Goal: Task Accomplishment & Management: Use online tool/utility

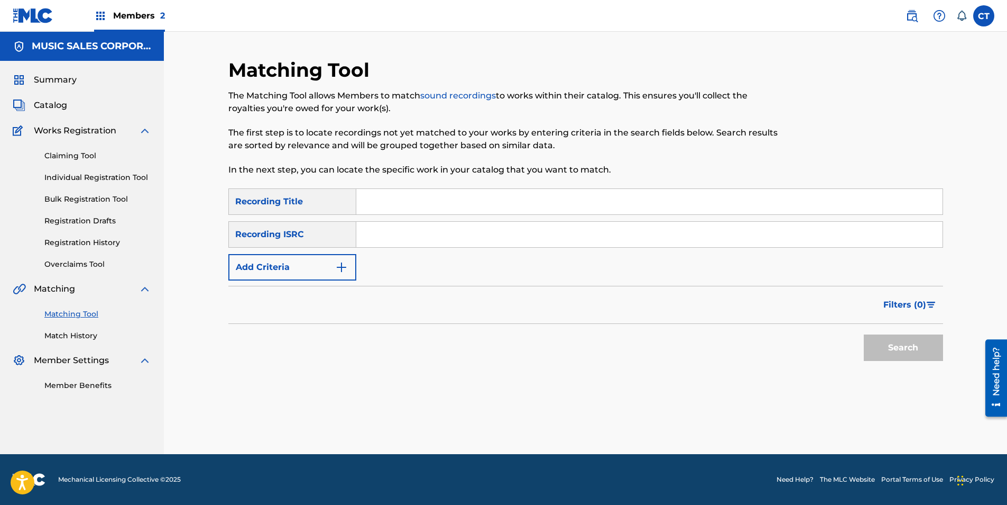
paste input "DGA072163385"
click at [912, 348] on button "Search" at bounding box center [903, 347] width 79 height 26
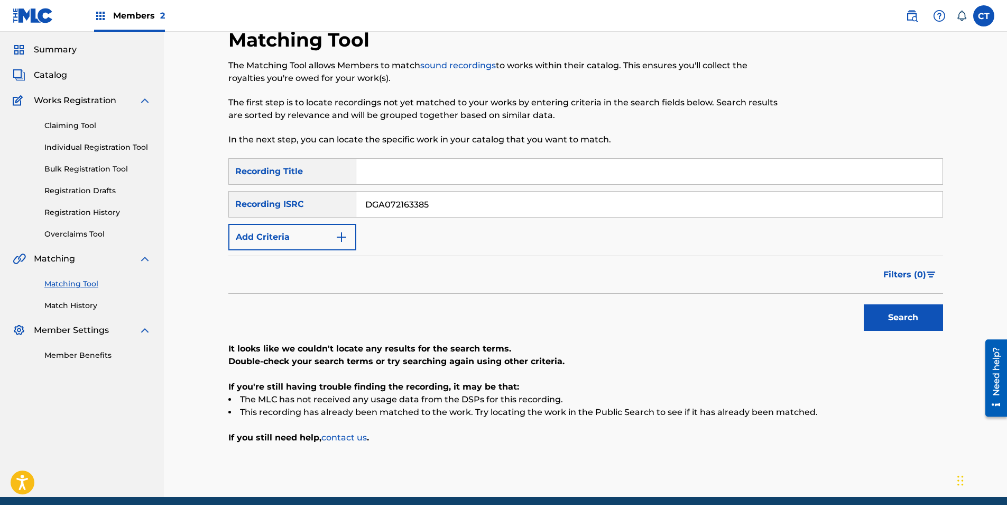
scroll to position [39, 0]
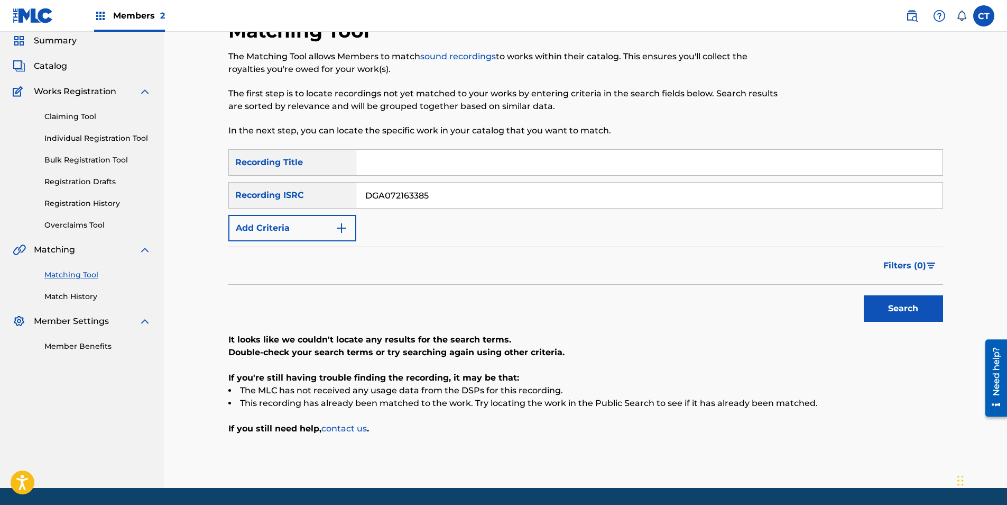
click at [451, 200] on input "DGA072163385" at bounding box center [649, 194] width 587 height 25
paste input "ES382048000"
type input "DES382048000"
click at [924, 308] on button "Search" at bounding box center [903, 308] width 79 height 26
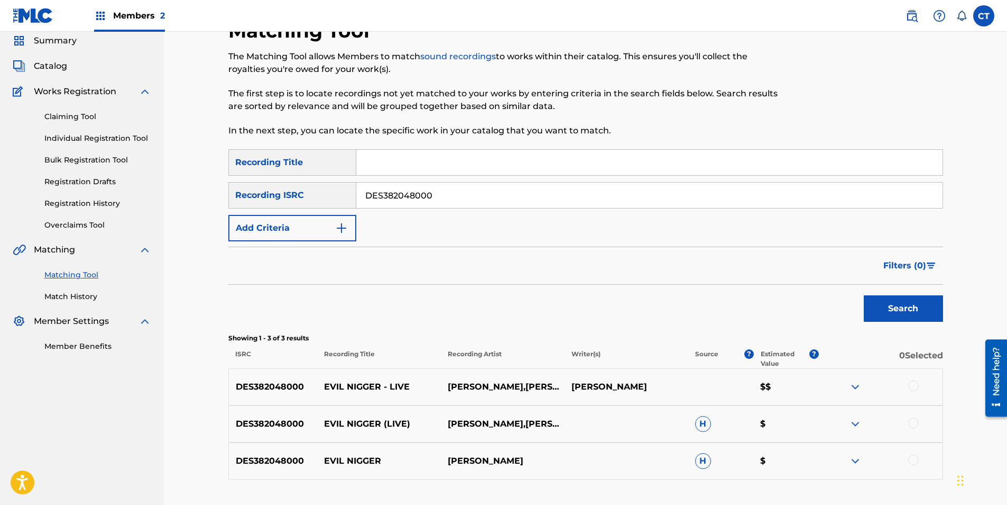
click at [921, 383] on div at bounding box center [881, 386] width 124 height 13
click at [914, 384] on div at bounding box center [914, 385] width 11 height 11
click at [912, 420] on div at bounding box center [914, 422] width 11 height 11
click at [914, 455] on div at bounding box center [914, 459] width 11 height 11
click at [773, 420] on button "Match 3 Groups" at bounding box center [743, 418] width 117 height 26
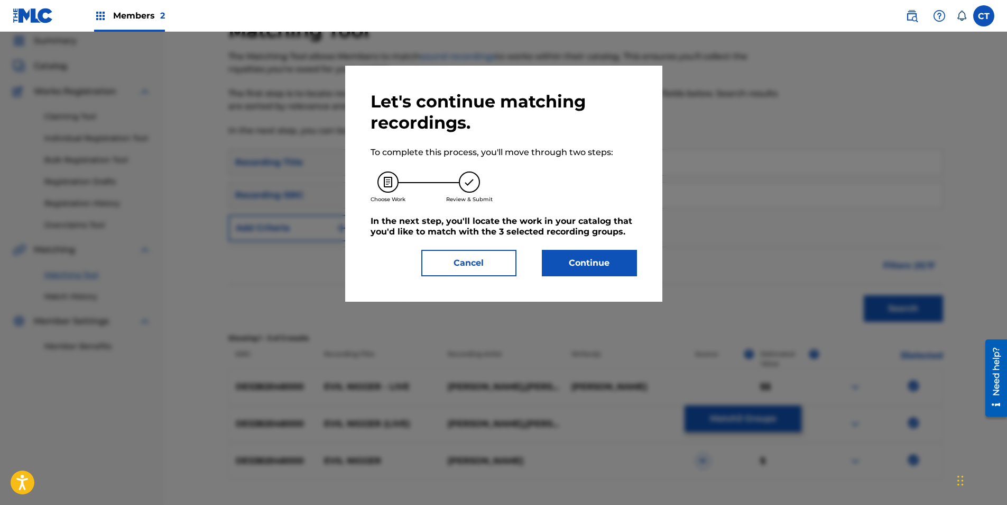
click at [592, 253] on button "Continue" at bounding box center [589, 263] width 95 height 26
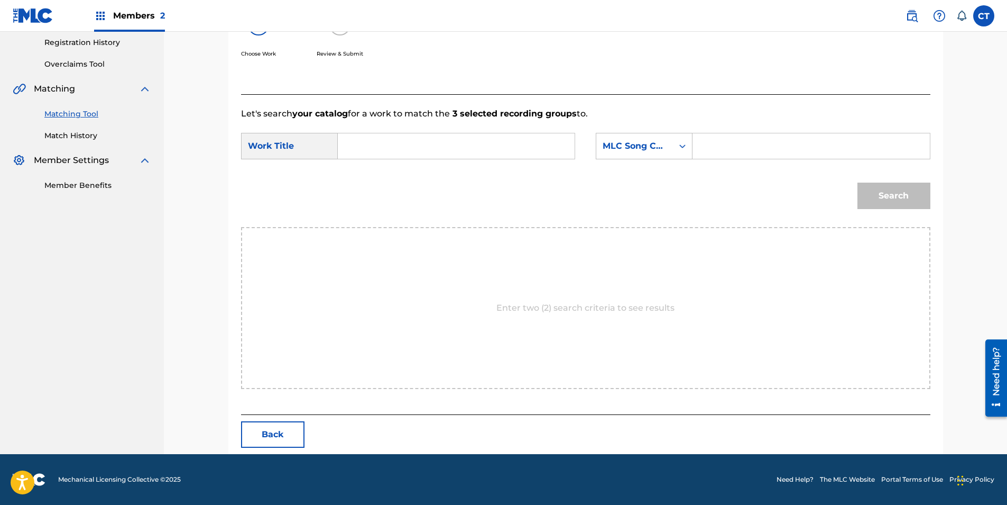
click at [291, 434] on button "Back" at bounding box center [272, 434] width 63 height 26
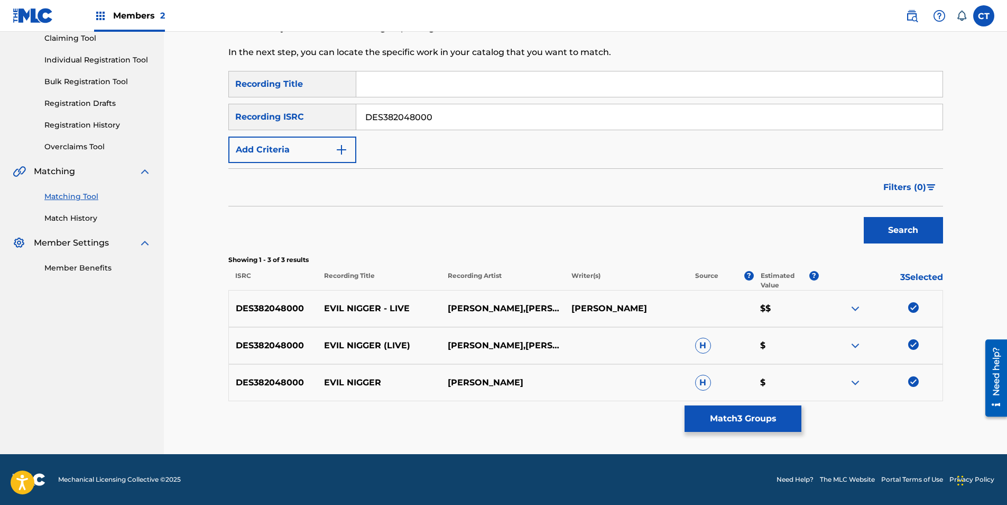
click at [724, 436] on div "Matching Tool The Matching Tool allows Members to match sound recordings to wor…" at bounding box center [585, 197] width 715 height 513
click at [729, 433] on div "Matching Tool The Matching Tool allows Members to match sound recordings to wor…" at bounding box center [585, 197] width 715 height 513
click at [732, 427] on button "Match 3 Groups" at bounding box center [743, 418] width 117 height 26
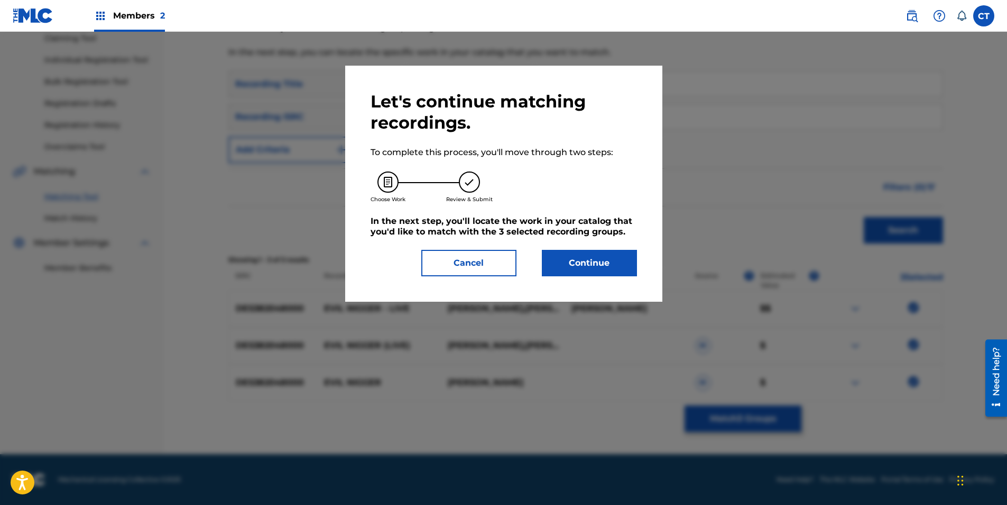
click at [590, 259] on button "Continue" at bounding box center [589, 263] width 95 height 26
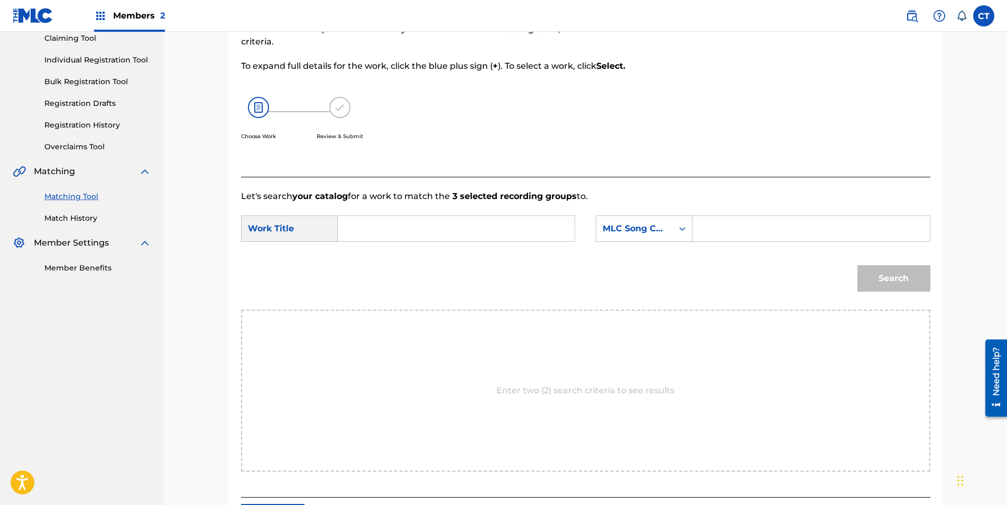
click at [482, 238] on input "Search Form" at bounding box center [456, 228] width 219 height 25
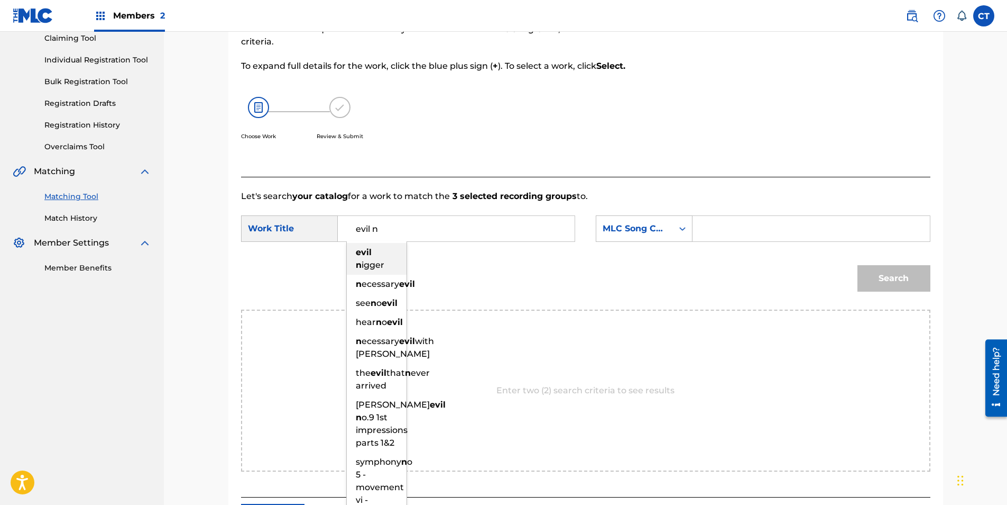
click at [374, 253] on div "evil n igger" at bounding box center [377, 259] width 60 height 32
type input "evil nigger"
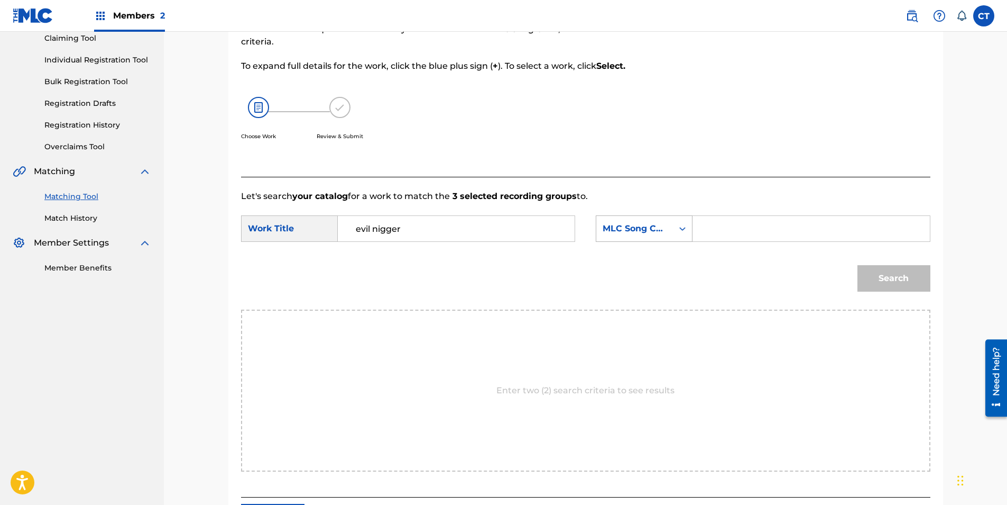
click at [655, 223] on div "MLC Song Code" at bounding box center [635, 228] width 64 height 13
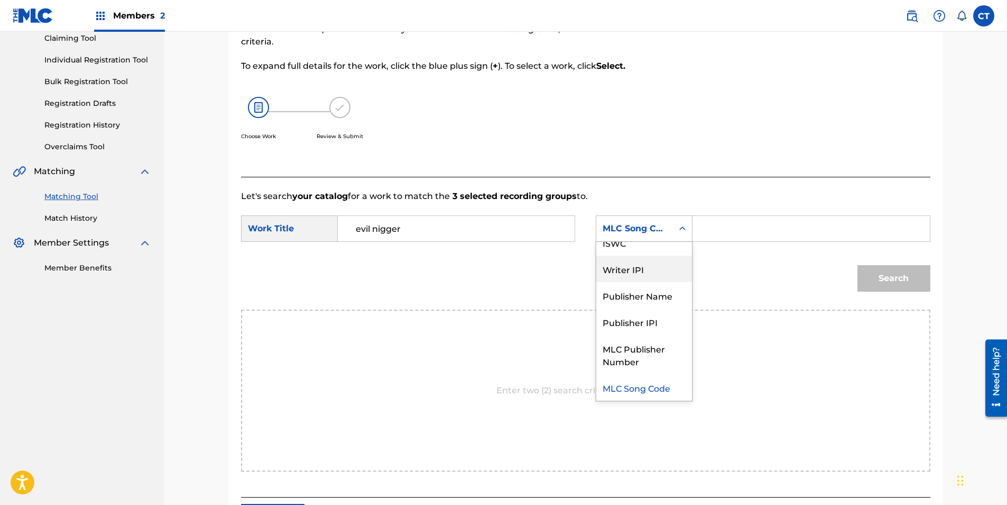
scroll to position [0, 0]
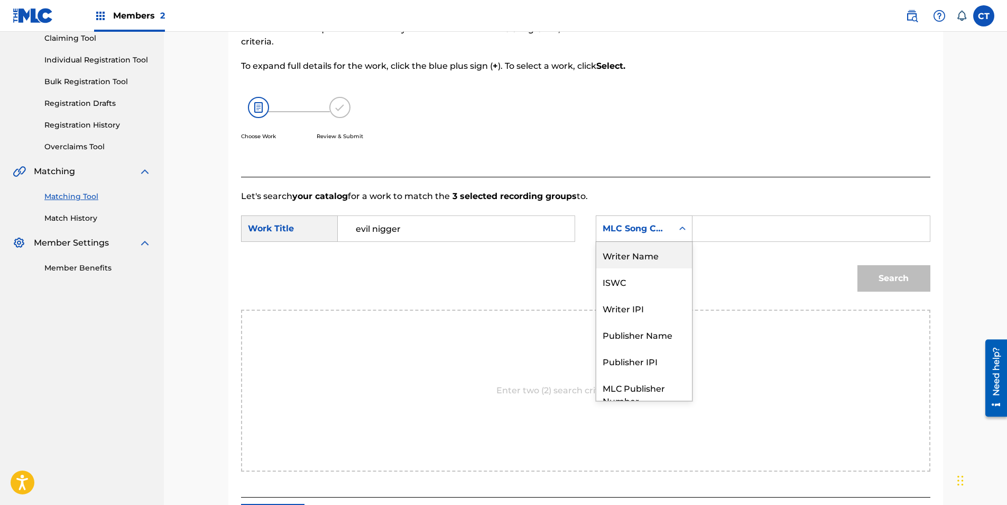
click at [630, 254] on div "Writer Name" at bounding box center [645, 255] width 96 height 26
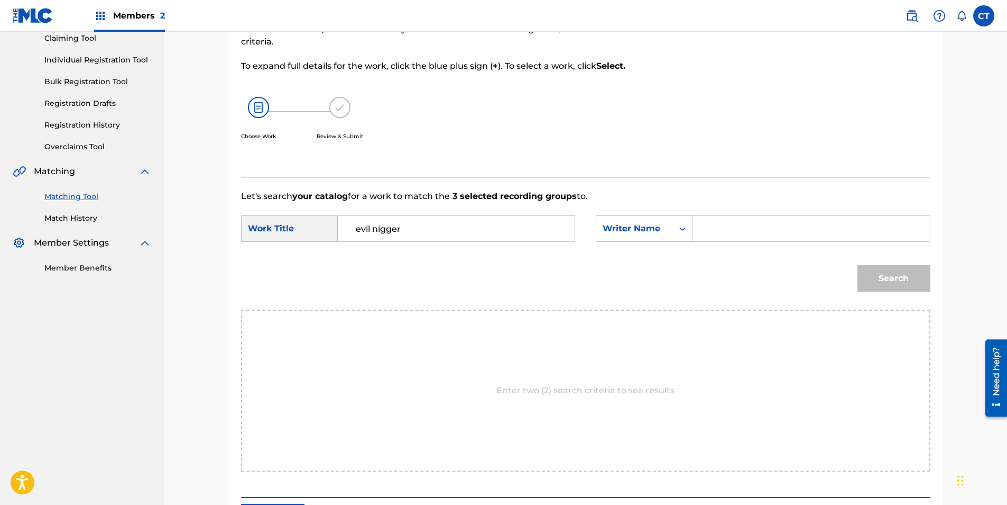
click at [710, 233] on input "Search Form" at bounding box center [811, 228] width 219 height 25
type input "[PERSON_NAME]"
click at [858, 265] on button "Search" at bounding box center [894, 278] width 73 height 26
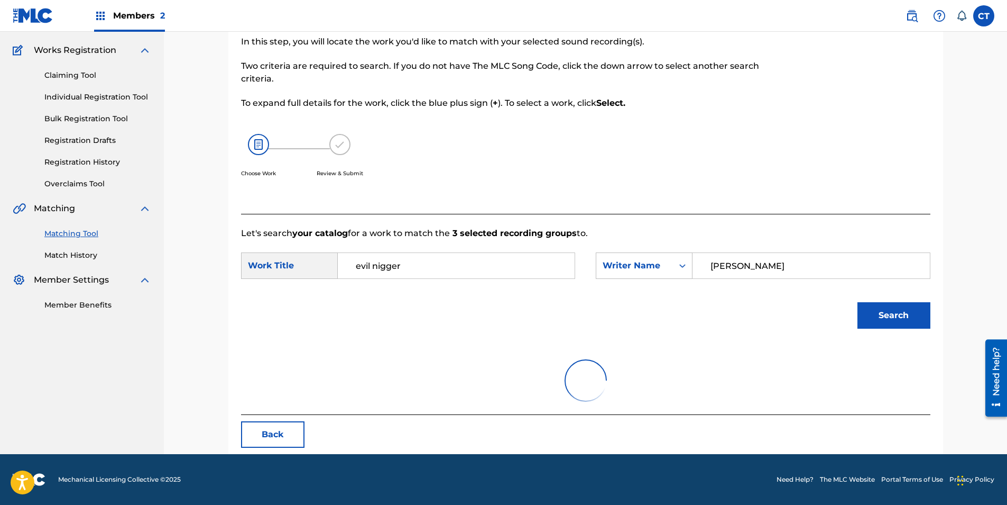
scroll to position [117, 0]
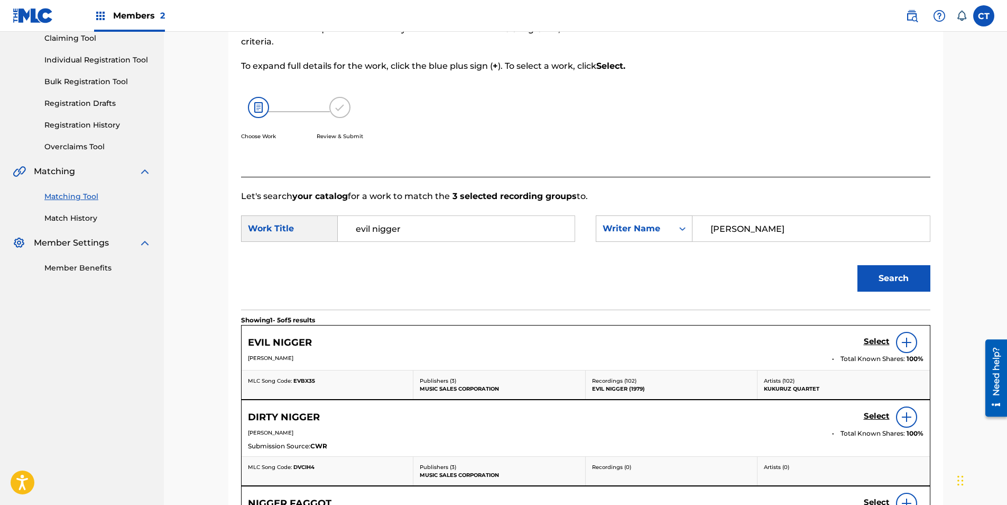
click at [874, 342] on h5 "Select" at bounding box center [877, 341] width 26 height 10
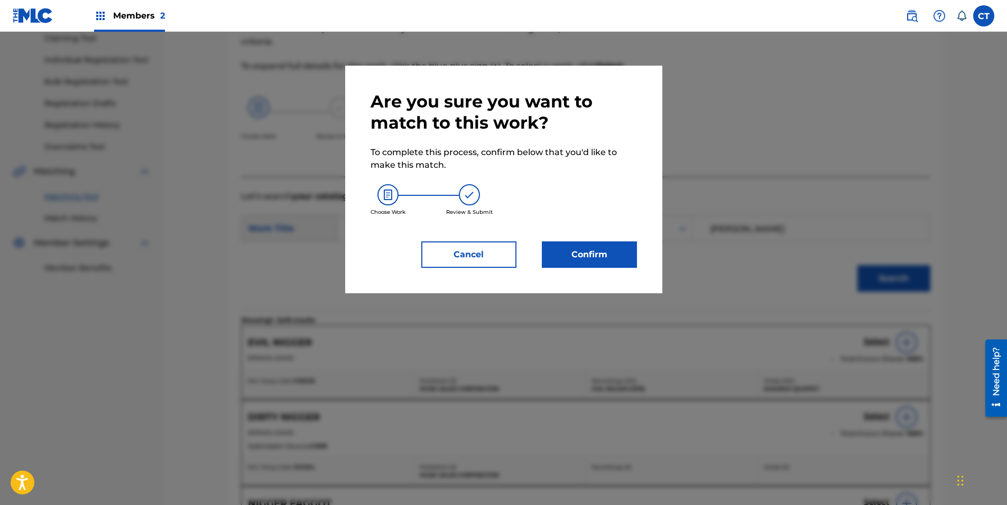
click at [605, 256] on button "Confirm" at bounding box center [589, 254] width 95 height 26
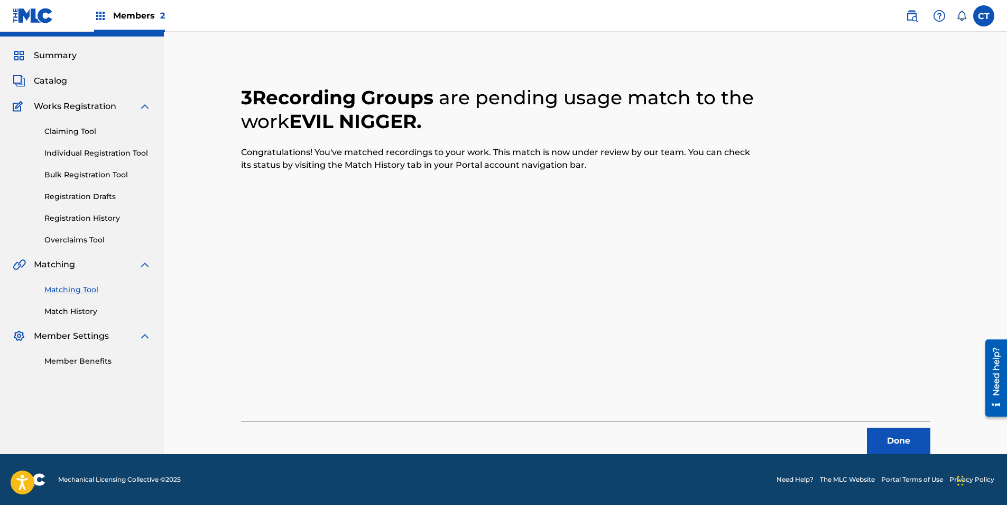
scroll to position [24, 0]
click at [917, 431] on button "Done" at bounding box center [898, 440] width 63 height 26
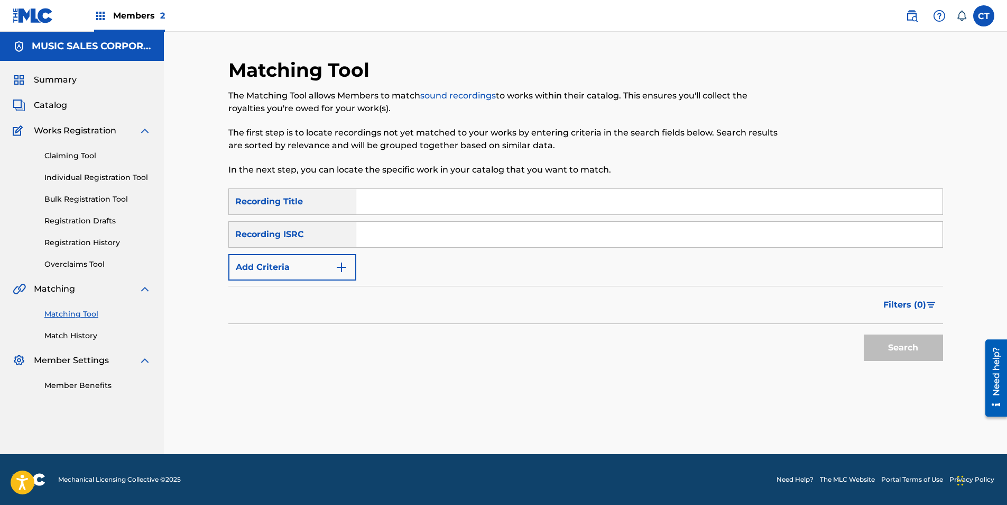
scroll to position [0, 0]
paste input "DES382048001"
type input "DES382048001"
click at [915, 356] on button "Search" at bounding box center [903, 347] width 79 height 26
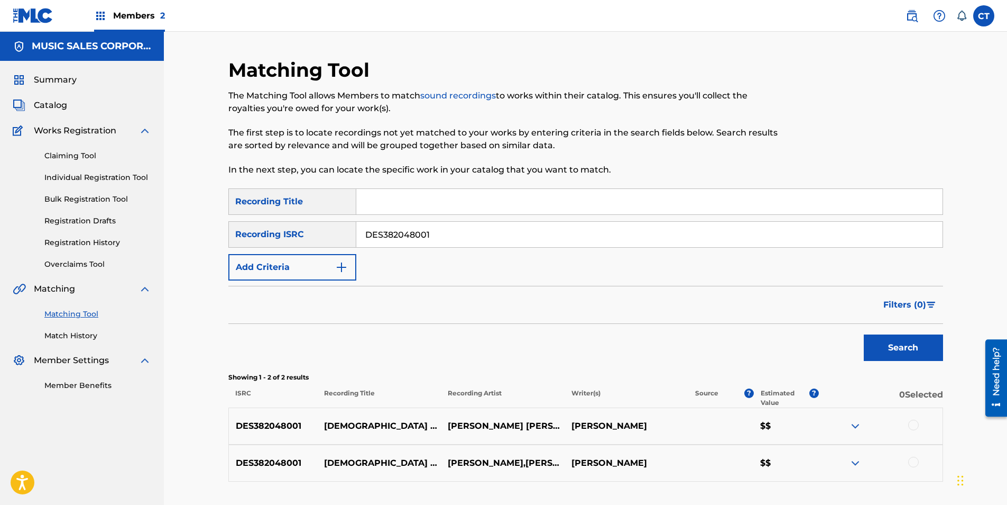
click at [922, 424] on div at bounding box center [881, 425] width 124 height 13
click at [911, 424] on div at bounding box center [914, 424] width 11 height 11
click at [914, 460] on div at bounding box center [914, 461] width 11 height 11
click at [729, 411] on button "Match 2 Groups" at bounding box center [743, 418] width 117 height 26
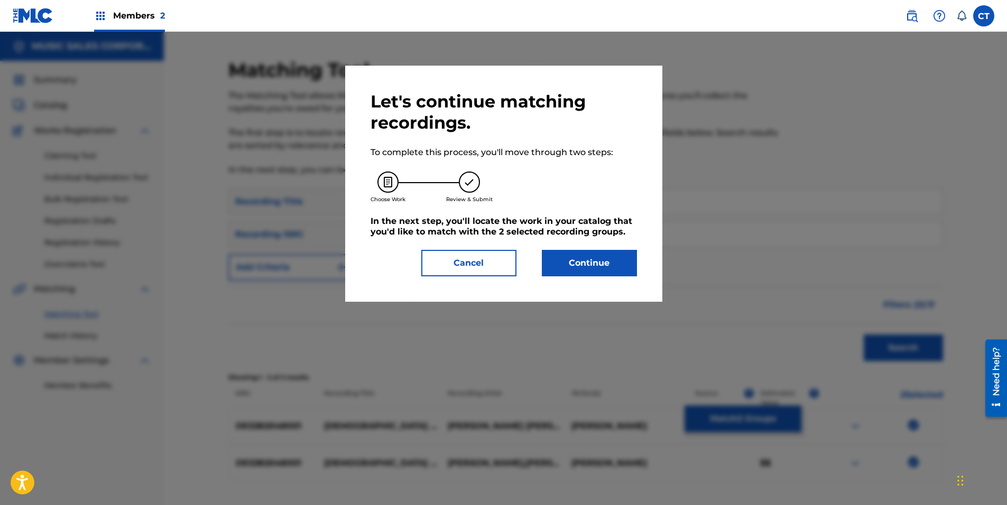
click at [613, 266] on button "Continue" at bounding box center [589, 263] width 95 height 26
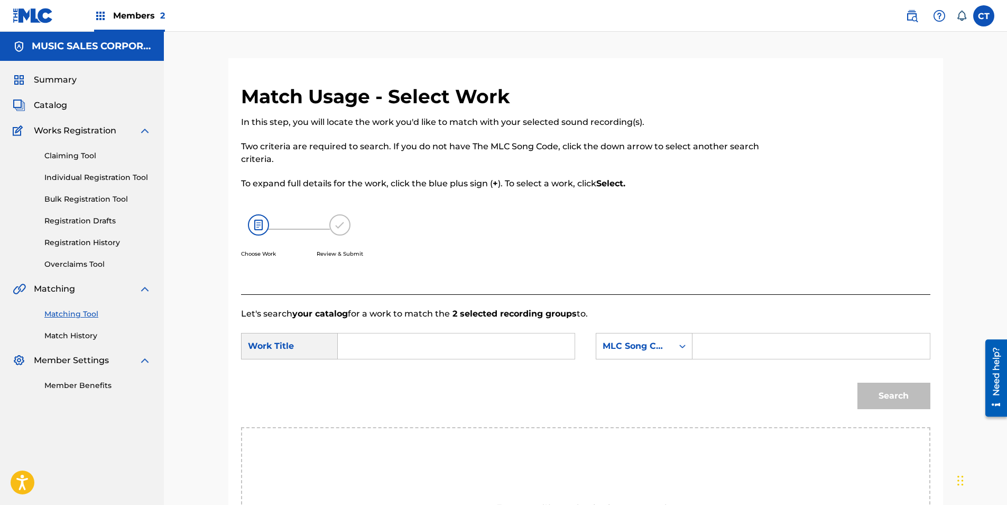
click at [396, 348] on input "Search Form" at bounding box center [456, 345] width 219 height 25
click at [379, 379] on span "rrilla" at bounding box center [382, 382] width 19 height 10
type input "[DEMOGRAPHIC_DATA] guerrilla"
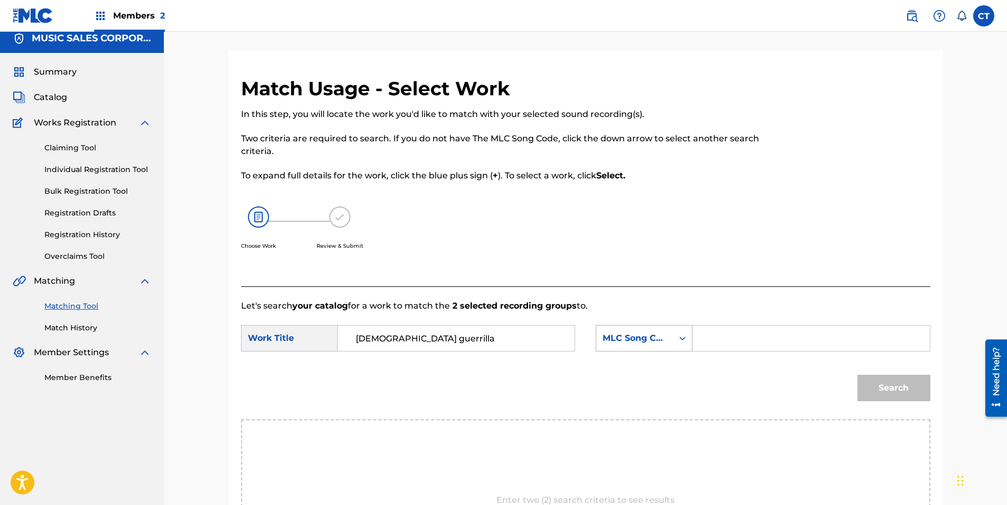
click at [668, 344] on div "MLC Song Code" at bounding box center [635, 338] width 77 height 20
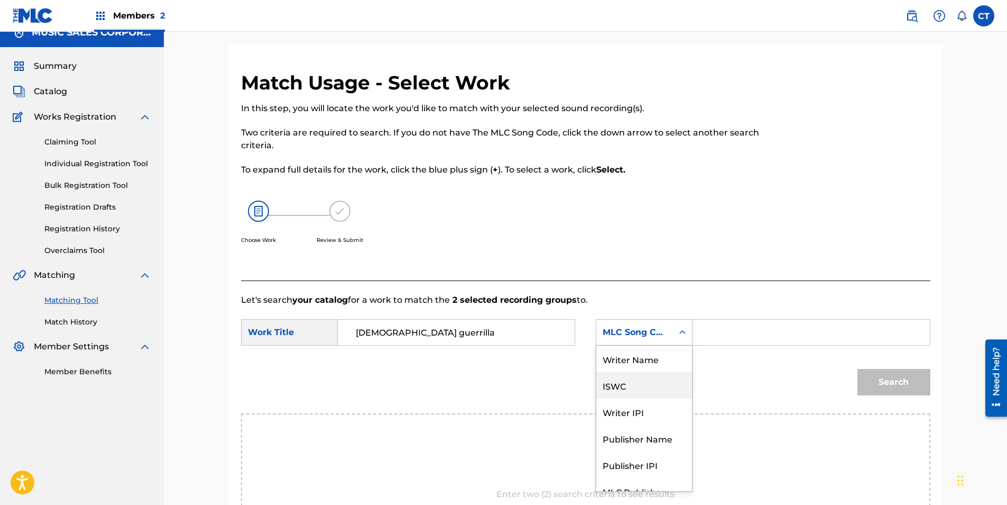
click at [657, 361] on div "Writer Name" at bounding box center [645, 358] width 96 height 26
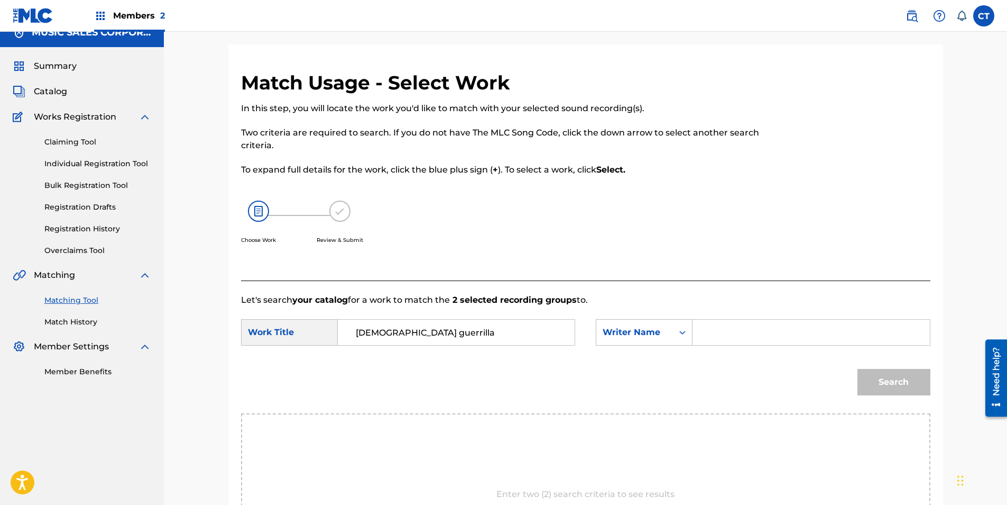
click at [721, 339] on input "Search Form" at bounding box center [811, 331] width 219 height 25
type input "[PERSON_NAME]"
click at [858, 369] on button "Search" at bounding box center [894, 382] width 73 height 26
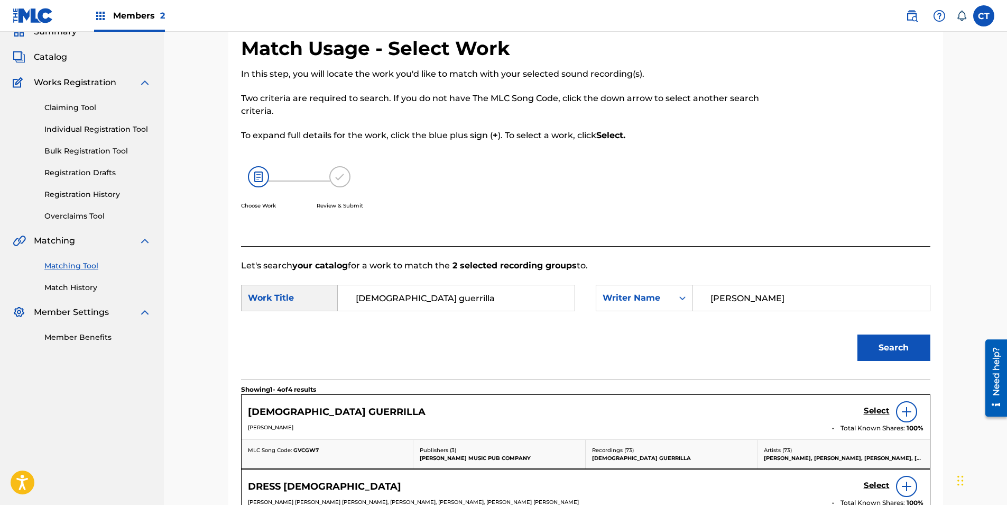
scroll to position [67, 0]
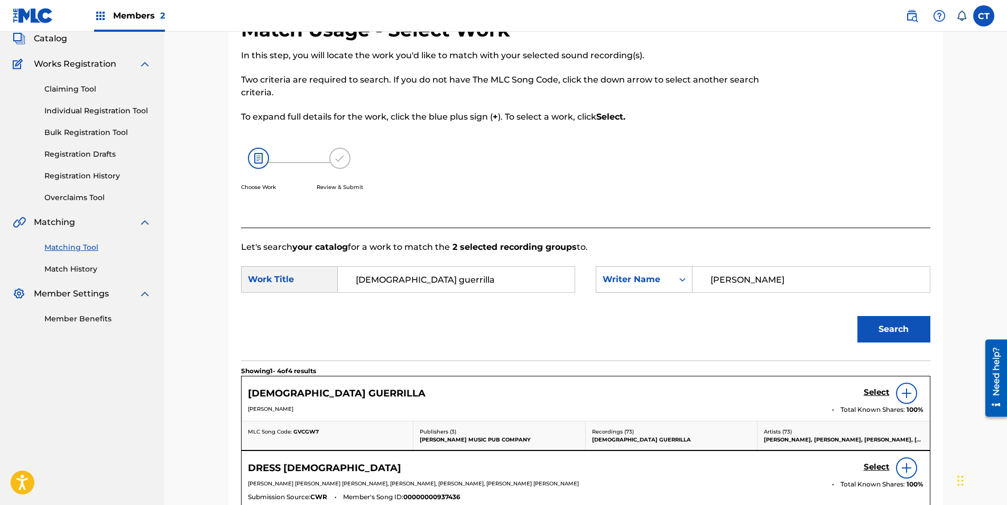
click at [872, 393] on h5 "Select" at bounding box center [877, 392] width 26 height 10
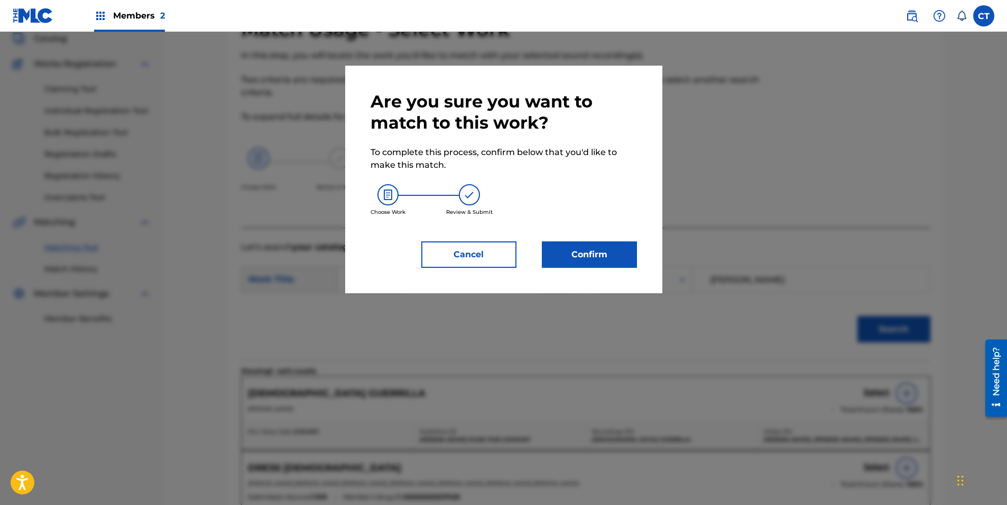
click at [591, 249] on button "Confirm" at bounding box center [589, 254] width 95 height 26
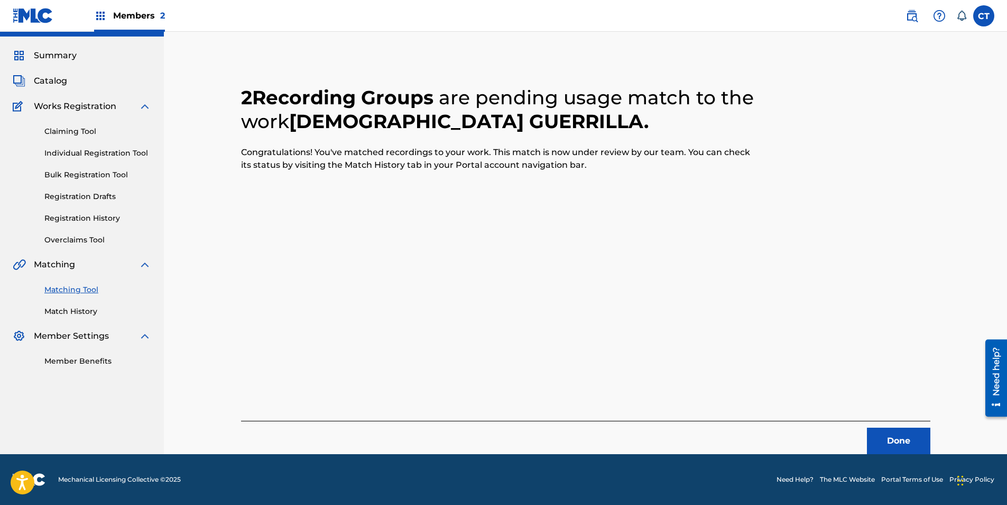
scroll to position [24, 0]
click at [901, 438] on button "Done" at bounding box center [898, 440] width 63 height 26
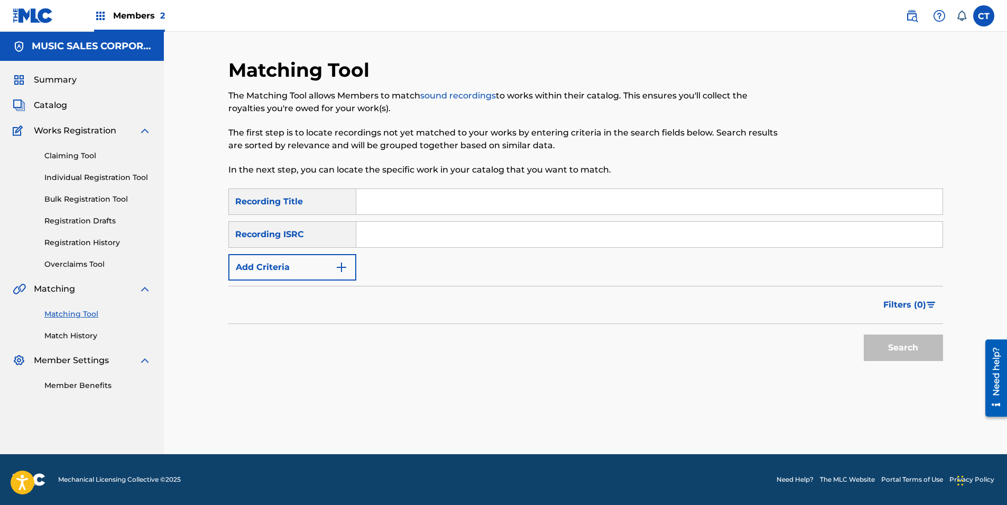
paste input "US4QP1779701"
click at [862, 352] on div "Search" at bounding box center [901, 345] width 85 height 42
click at [869, 351] on button "Search" at bounding box center [903, 347] width 79 height 26
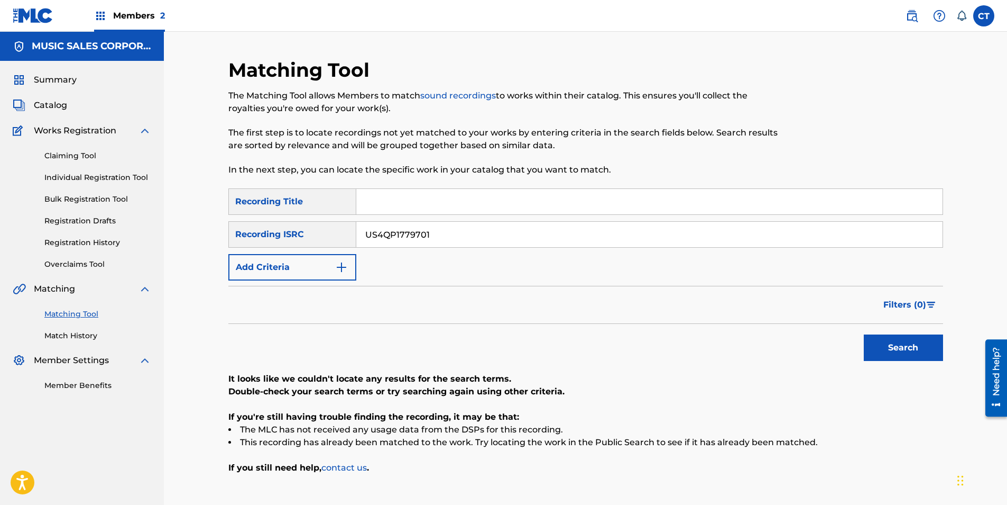
click at [512, 234] on input "US4QP1779701" at bounding box center [649, 234] width 587 height 25
paste input "4745"
type input "US4QP1474501"
click at [892, 352] on button "Search" at bounding box center [903, 347] width 79 height 26
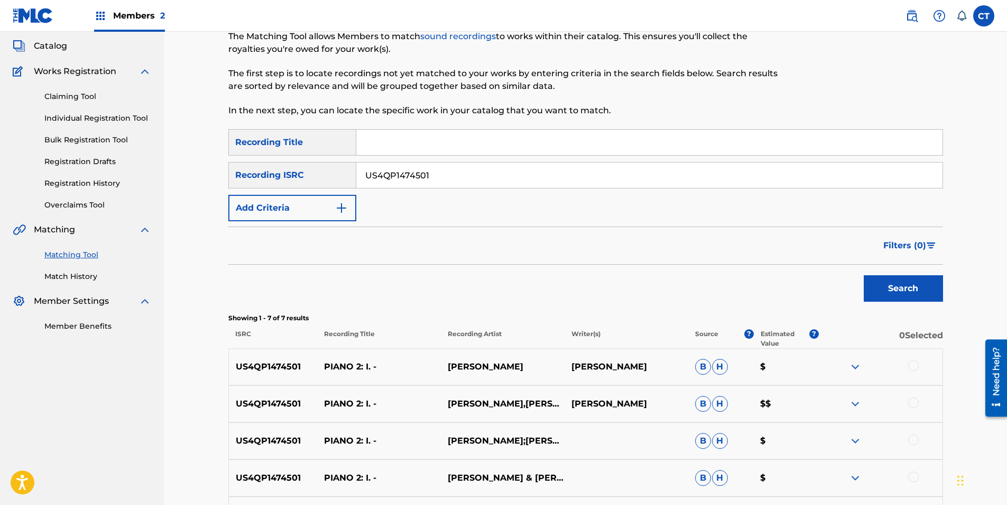
scroll to position [106, 0]
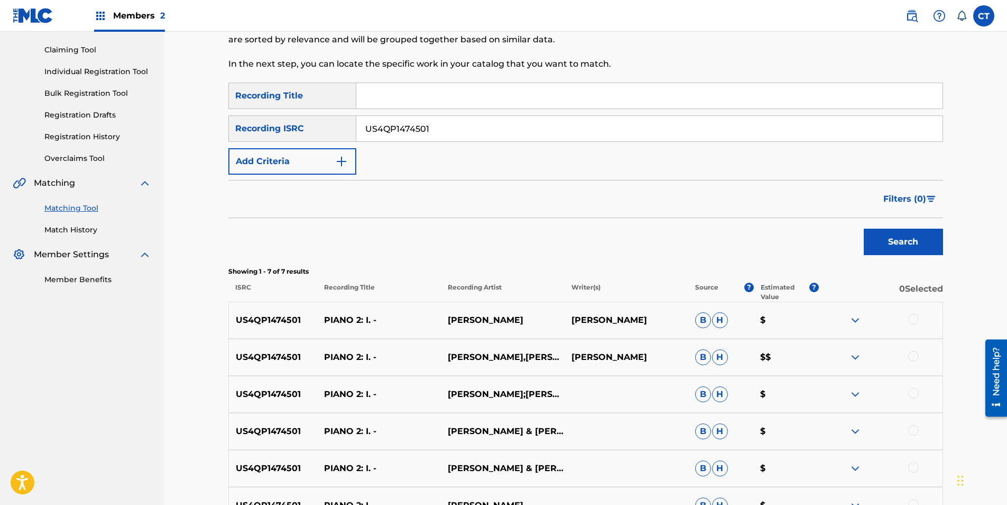
click at [917, 319] on div at bounding box center [914, 319] width 11 height 11
click at [912, 353] on div at bounding box center [914, 356] width 11 height 11
click at [920, 391] on div at bounding box center [881, 394] width 124 height 13
click at [917, 391] on div at bounding box center [914, 393] width 11 height 11
click at [919, 433] on div at bounding box center [881, 431] width 124 height 13
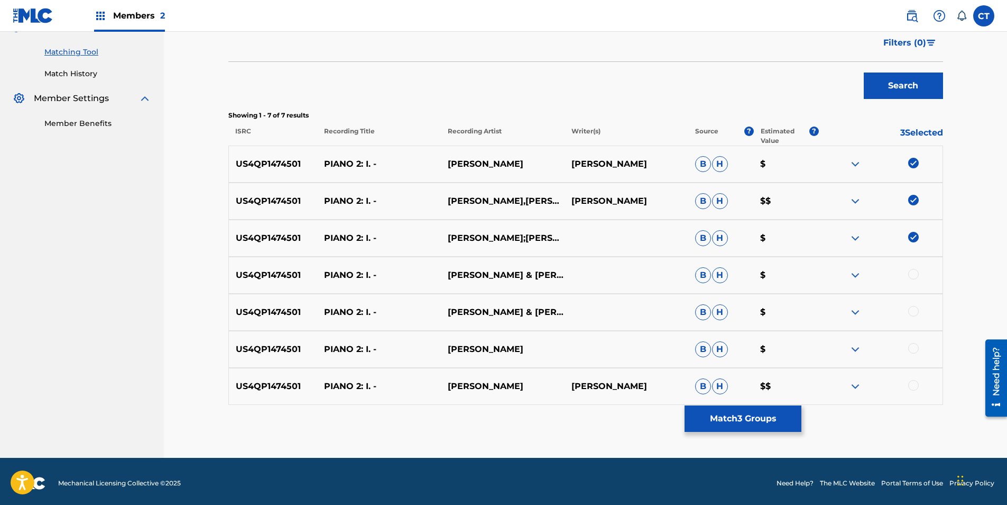
scroll to position [264, 0]
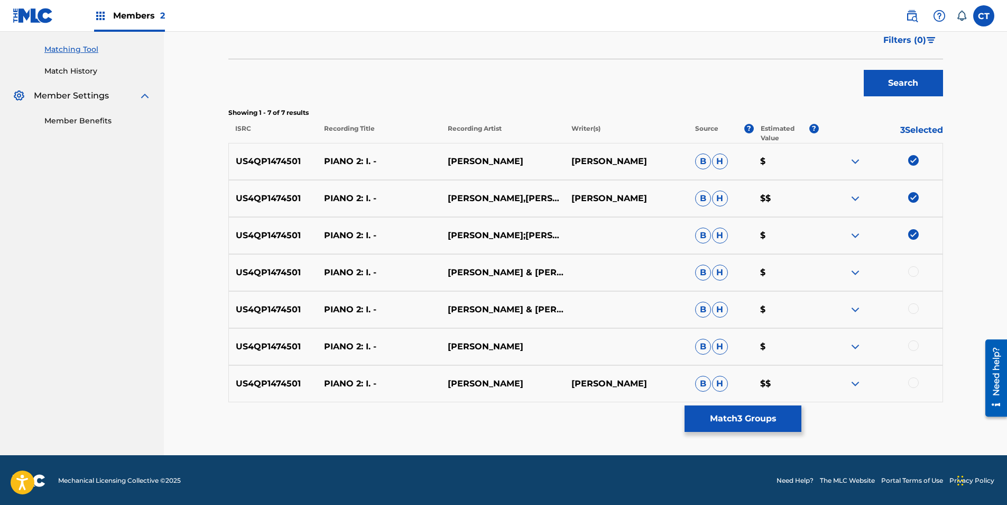
click at [913, 272] on div at bounding box center [914, 271] width 11 height 11
click at [910, 308] on div at bounding box center [914, 308] width 11 height 11
click at [912, 343] on div at bounding box center [914, 345] width 11 height 11
click at [918, 389] on div at bounding box center [881, 383] width 124 height 13
click at [913, 383] on div at bounding box center [914, 382] width 11 height 11
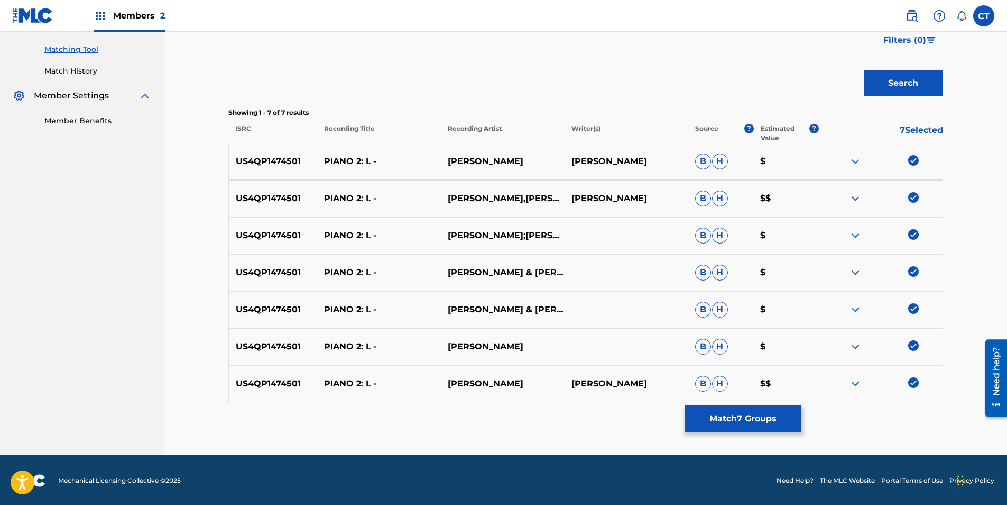
click at [737, 411] on button "Match 7 Groups" at bounding box center [743, 418] width 117 height 26
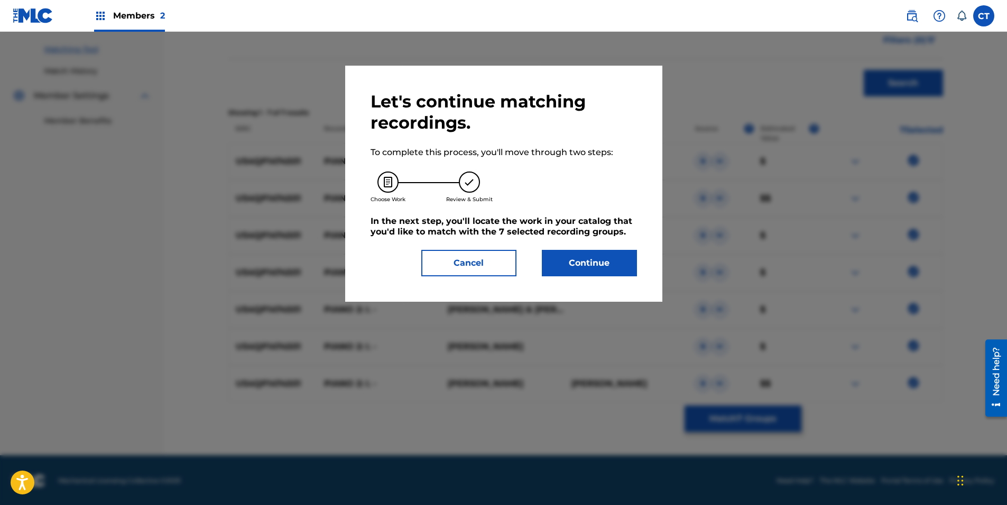
click at [620, 260] on button "Continue" at bounding box center [589, 263] width 95 height 26
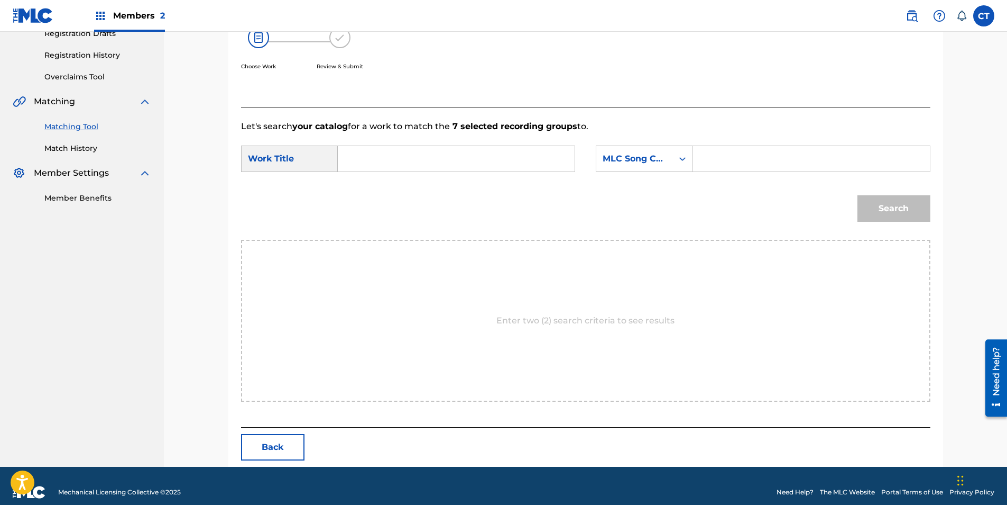
scroll to position [200, 0]
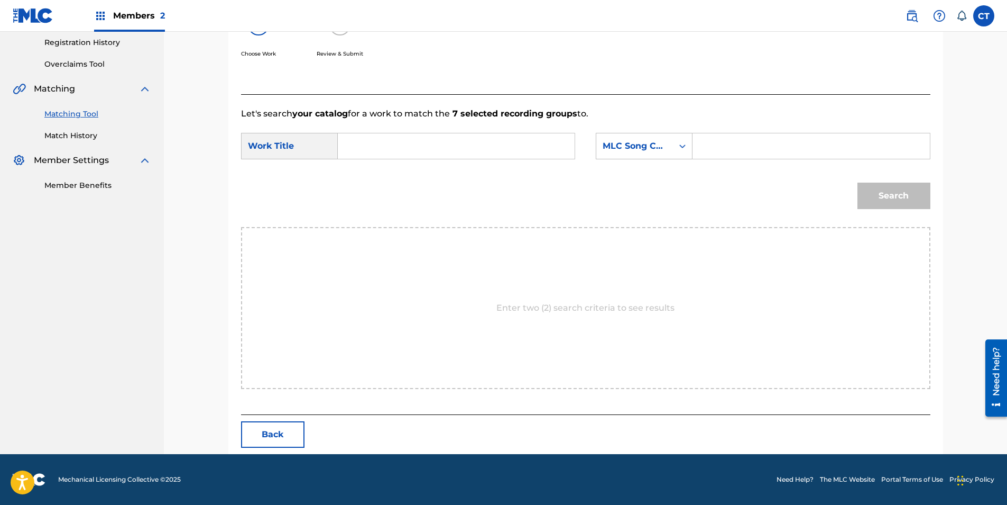
click at [360, 134] on input "Search Form" at bounding box center [456, 145] width 219 height 25
type input "piano 2: I"
click at [634, 144] on div "MLC Song Code" at bounding box center [635, 146] width 64 height 13
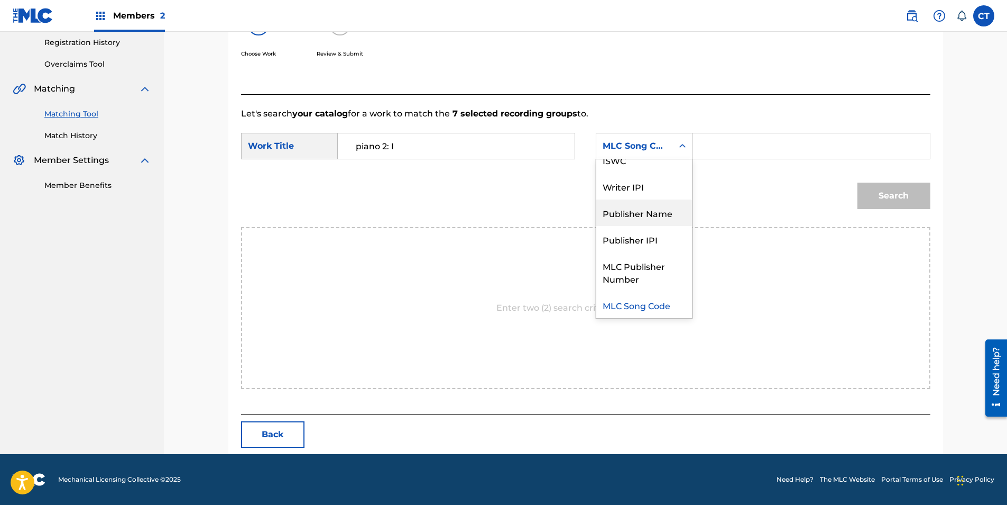
scroll to position [0, 0]
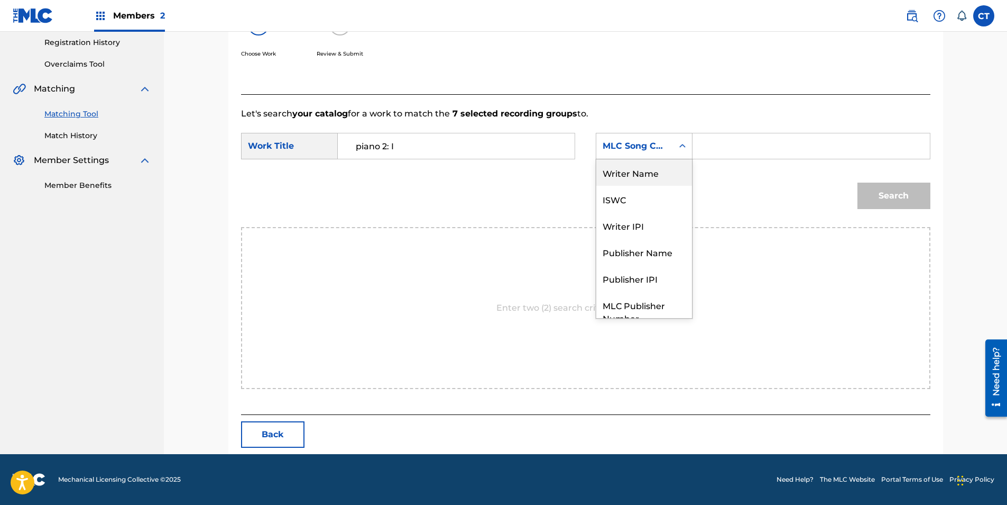
click at [642, 164] on div "Writer Name" at bounding box center [645, 172] width 96 height 26
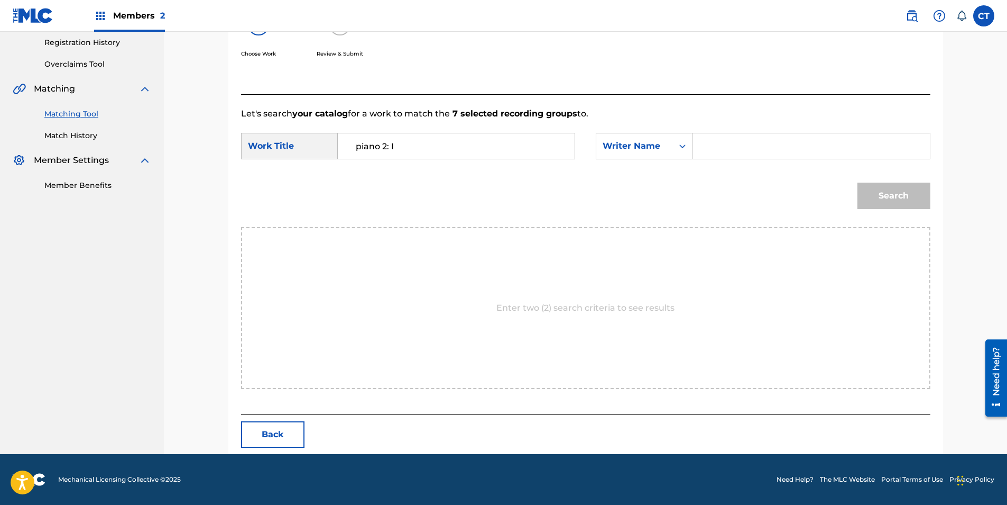
click at [716, 152] on input "Search Form" at bounding box center [811, 145] width 219 height 25
type input "[PERSON_NAME]"
click at [858, 182] on button "Search" at bounding box center [894, 195] width 73 height 26
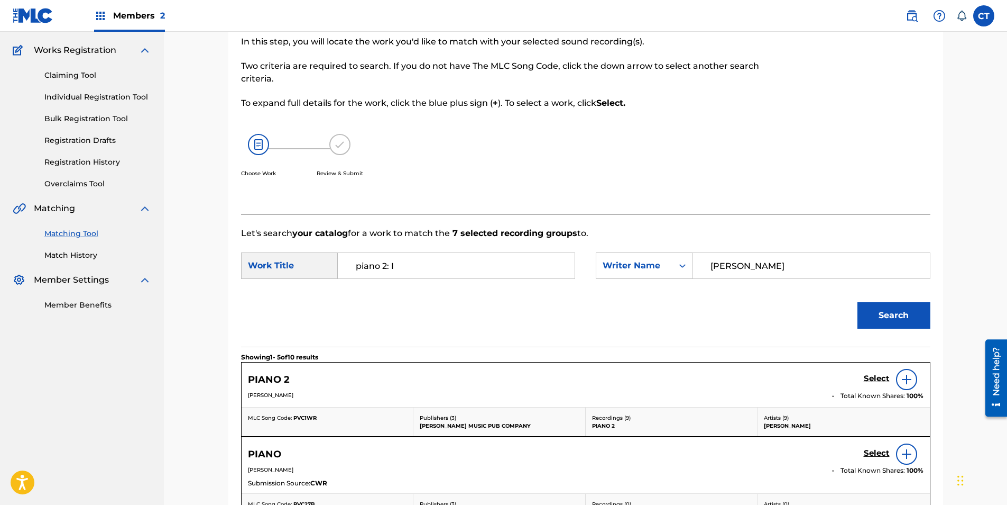
scroll to position [200, 0]
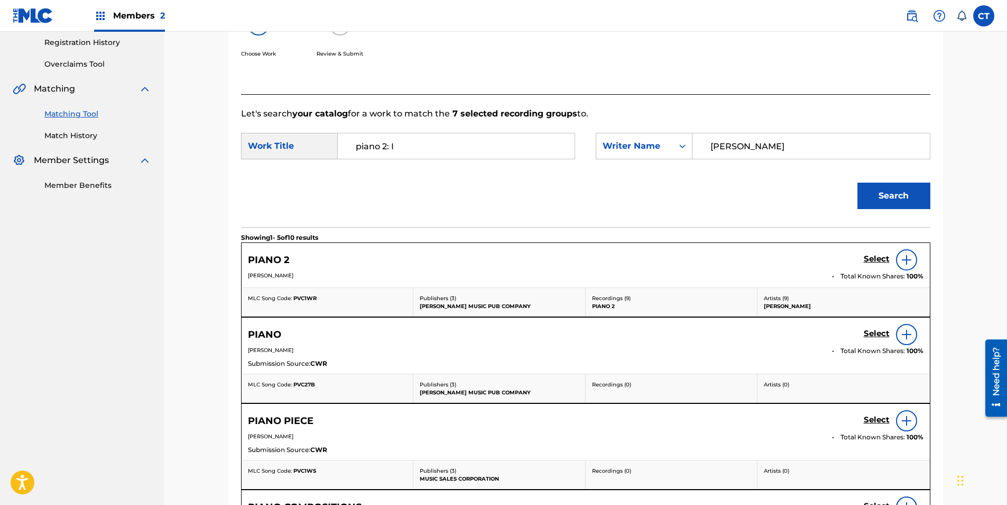
click at [877, 255] on h5 "Select" at bounding box center [877, 259] width 26 height 10
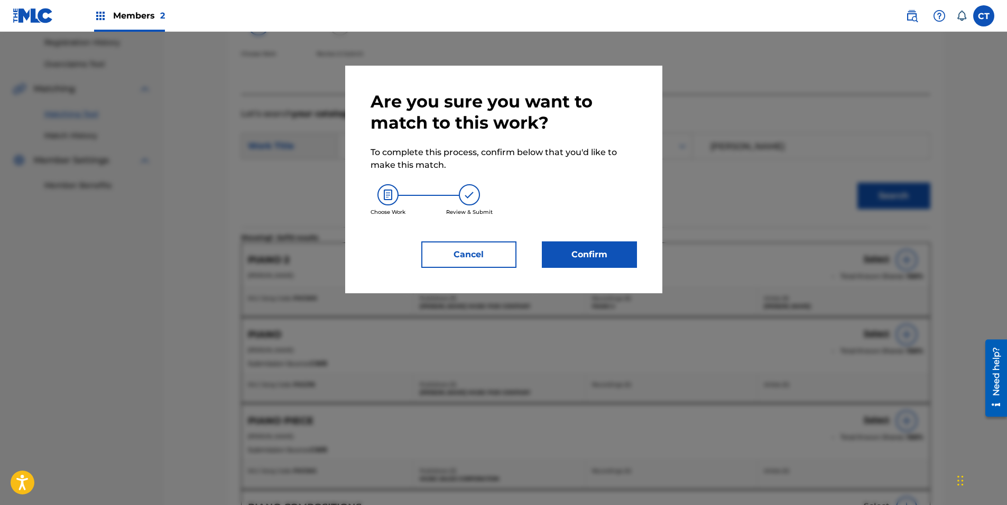
click at [631, 269] on div "Are you sure you want to match to this work? To complete this process, confirm …" at bounding box center [503, 179] width 317 height 227
click at [622, 265] on button "Confirm" at bounding box center [589, 254] width 95 height 26
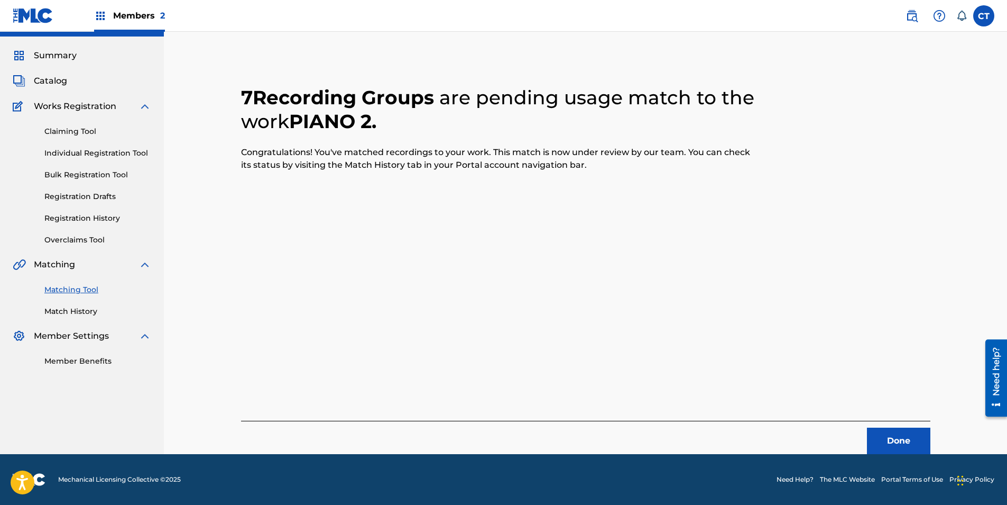
scroll to position [24, 0]
click at [917, 442] on button "Done" at bounding box center [898, 440] width 63 height 26
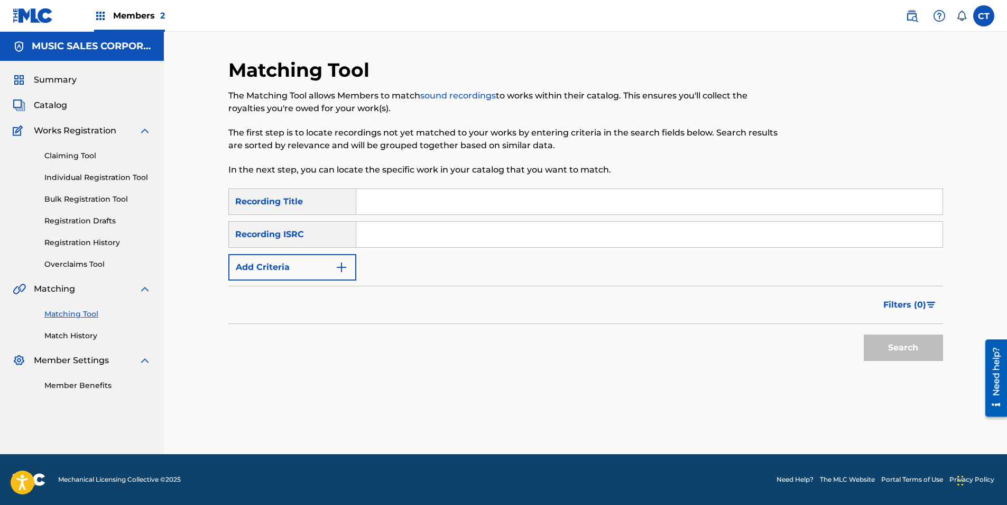
scroll to position [0, 0]
paste input "US4QP1474502"
type input "US4QP1474502"
click at [901, 350] on button "Search" at bounding box center [903, 347] width 79 height 26
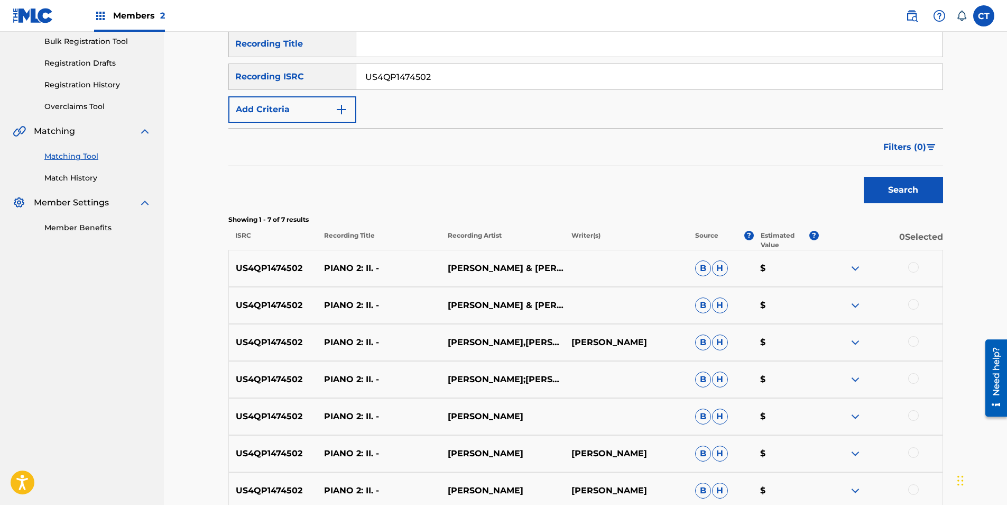
scroll to position [159, 0]
click at [908, 269] on div at bounding box center [881, 267] width 124 height 13
click at [910, 269] on div at bounding box center [914, 266] width 11 height 11
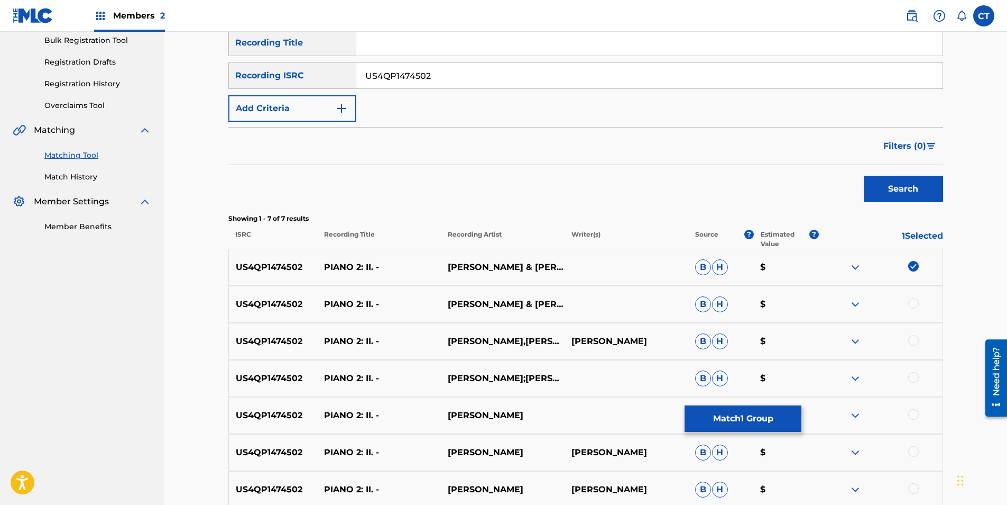
click at [913, 304] on div at bounding box center [914, 303] width 11 height 11
click at [915, 336] on div at bounding box center [914, 340] width 11 height 11
click at [911, 381] on div at bounding box center [914, 377] width 11 height 11
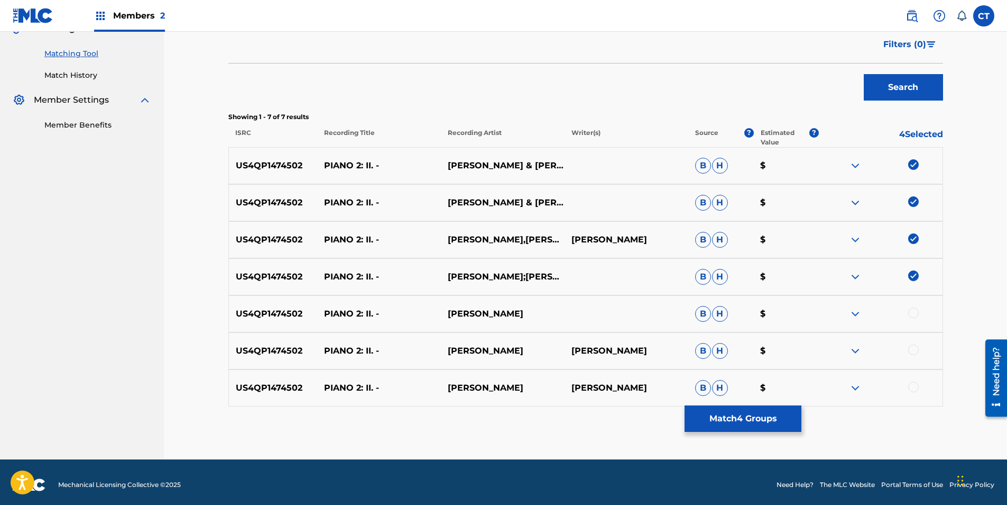
scroll to position [265, 0]
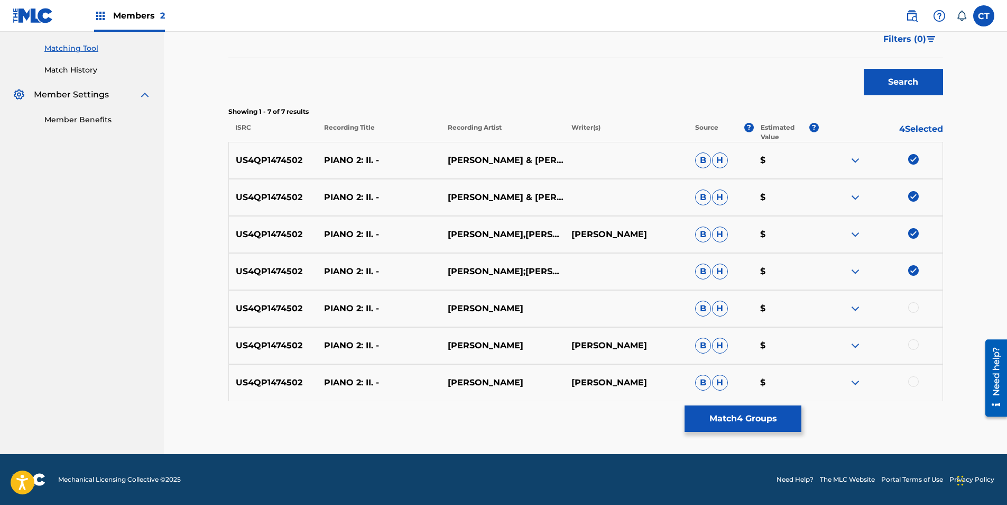
click at [913, 306] on div at bounding box center [914, 307] width 11 height 11
click at [910, 350] on div at bounding box center [881, 345] width 124 height 13
click at [915, 338] on div "US4QP1474502 PIANO 2: II. - [PERSON_NAME] [PERSON_NAME] [PERSON_NAME] $" at bounding box center [585, 345] width 715 height 37
click at [914, 345] on div at bounding box center [914, 344] width 11 height 11
click at [917, 382] on div at bounding box center [914, 381] width 11 height 11
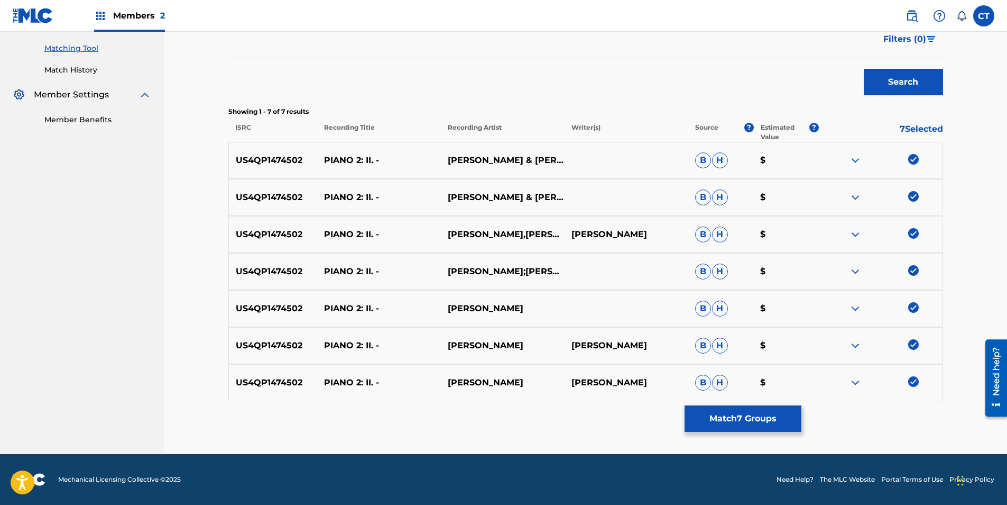
click at [786, 425] on button "Match 7 Groups" at bounding box center [743, 418] width 117 height 26
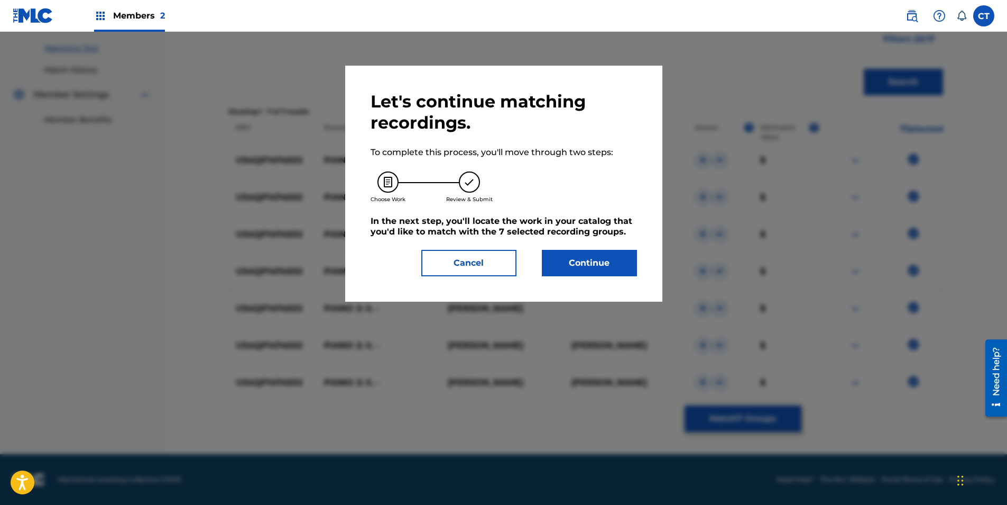
click at [589, 269] on button "Continue" at bounding box center [589, 263] width 95 height 26
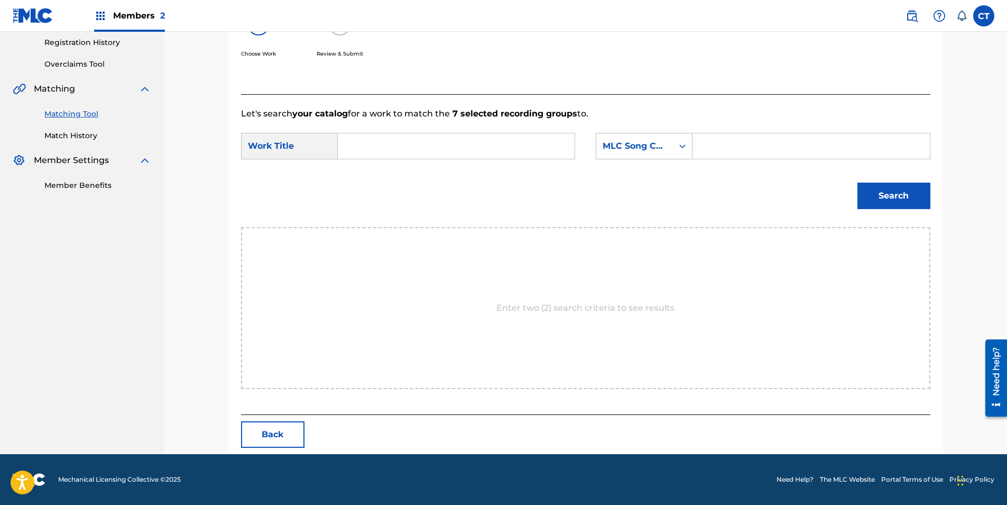
scroll to position [200, 0]
click at [420, 151] on input "Search Form" at bounding box center [456, 145] width 219 height 25
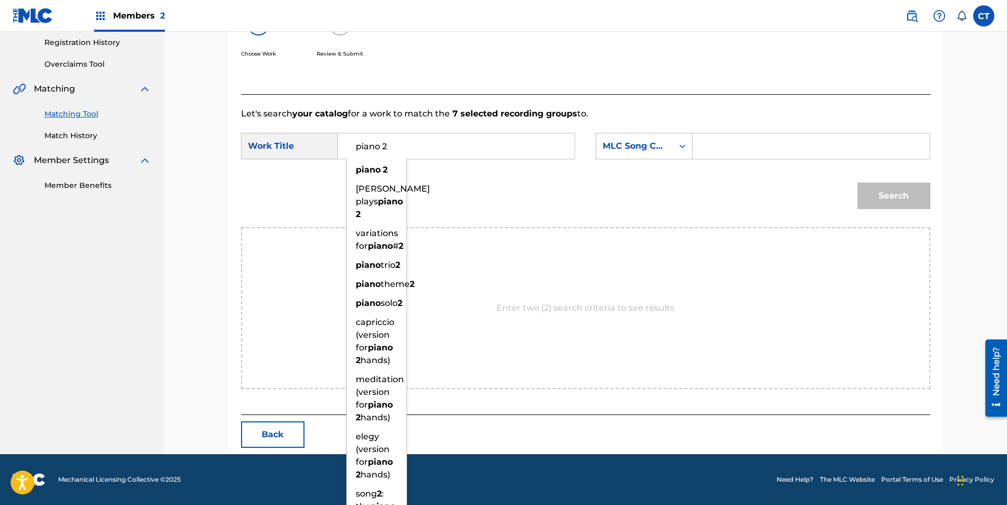
type input "piano 2"
click at [386, 164] on div "piano 2" at bounding box center [377, 169] width 60 height 19
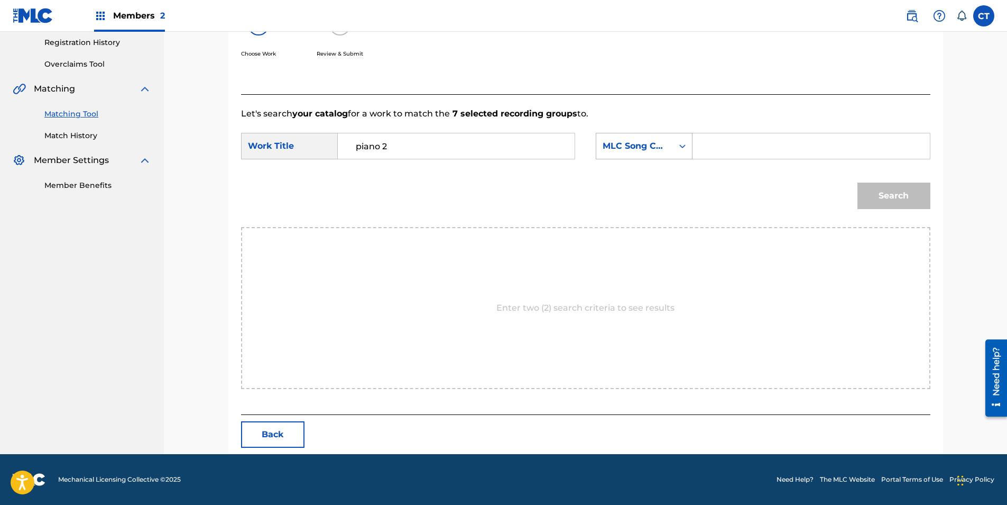
click at [645, 142] on div "MLC Song Code" at bounding box center [635, 146] width 64 height 13
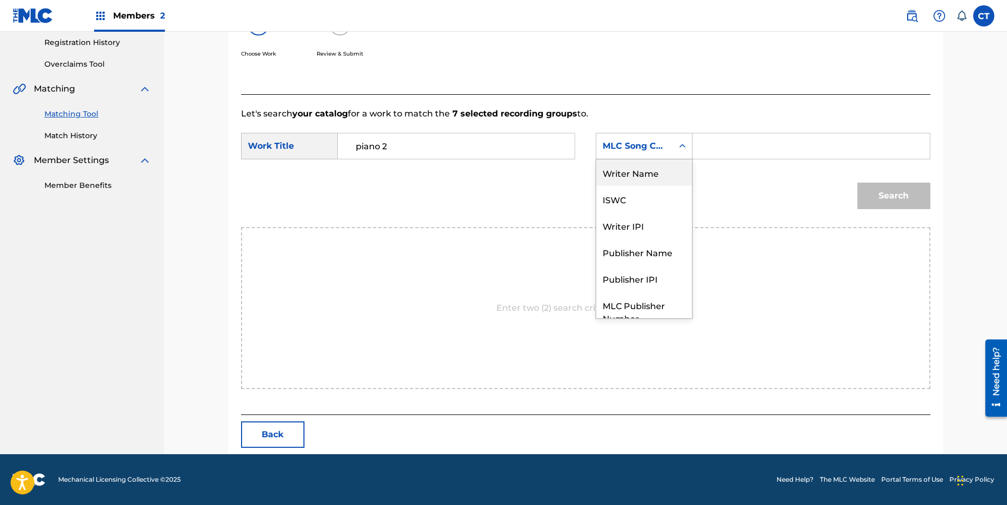
click at [618, 185] on div "Writer Name" at bounding box center [645, 172] width 96 height 26
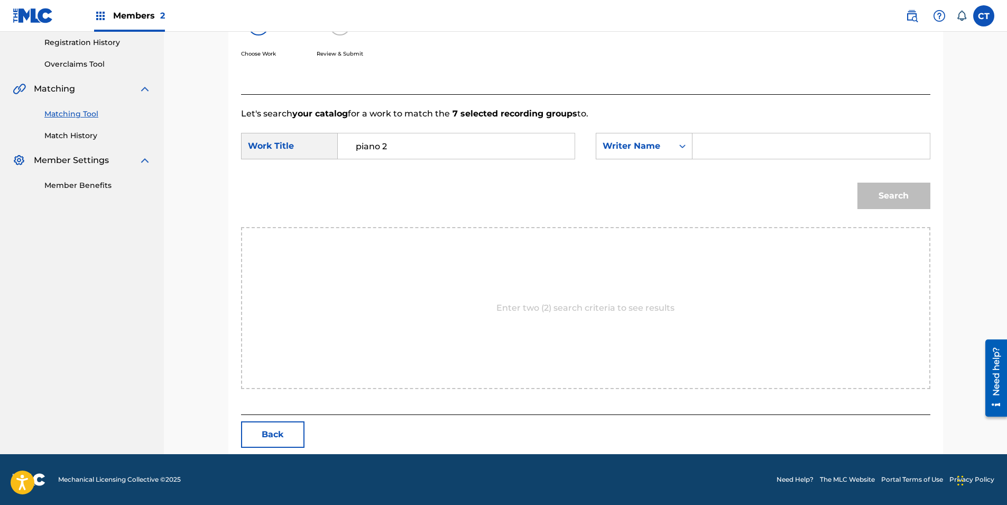
click at [768, 141] on input "Search Form" at bounding box center [811, 145] width 219 height 25
type input "[PERSON_NAME]"
click at [858, 182] on button "Search" at bounding box center [894, 195] width 73 height 26
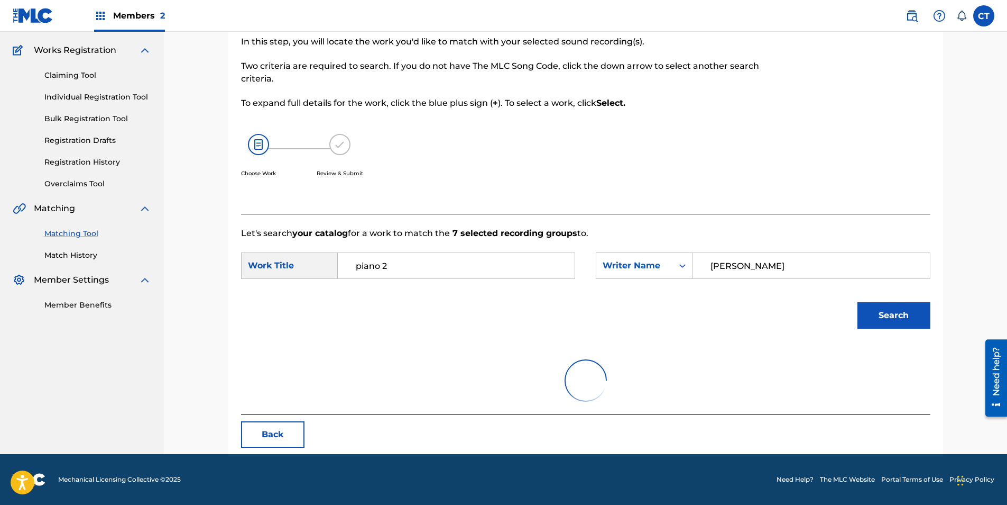
scroll to position [200, 0]
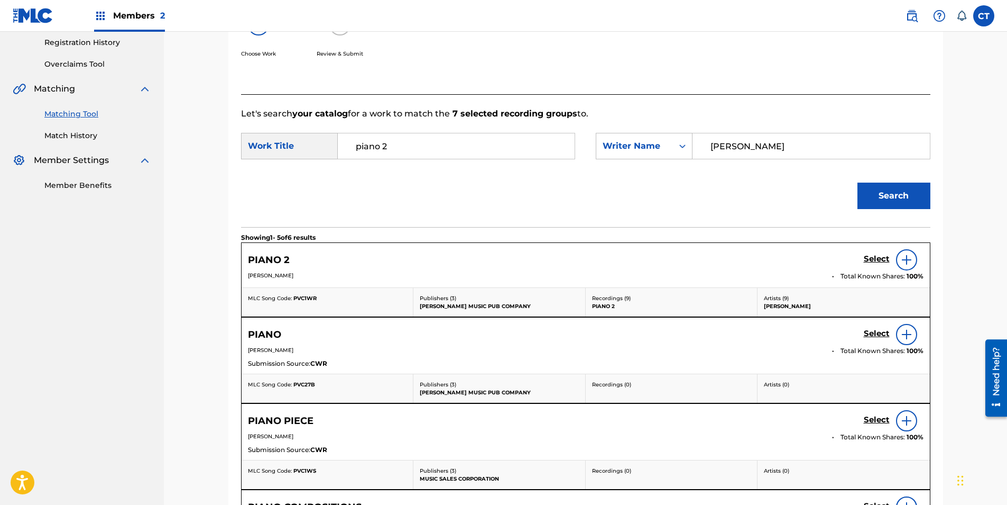
click at [871, 256] on h5 "Select" at bounding box center [877, 259] width 26 height 10
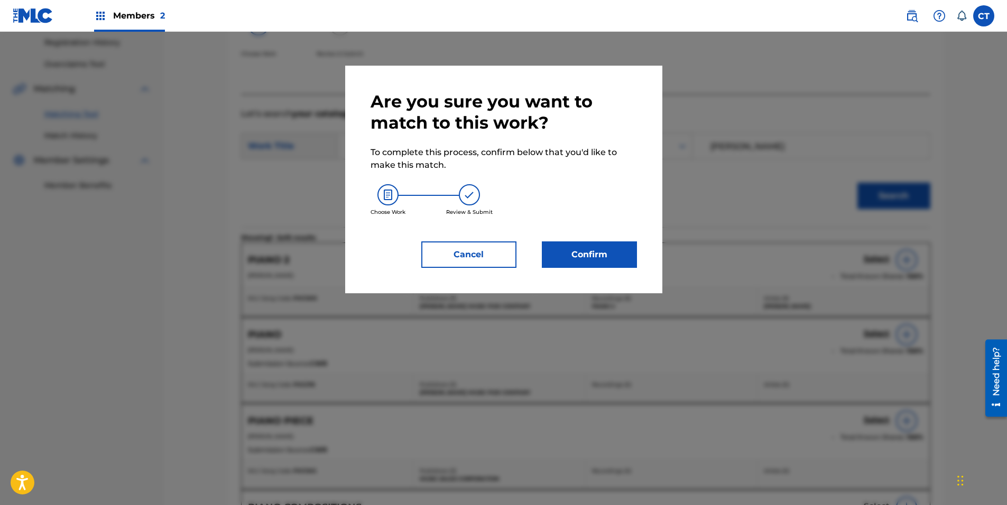
click at [601, 253] on button "Confirm" at bounding box center [589, 254] width 95 height 26
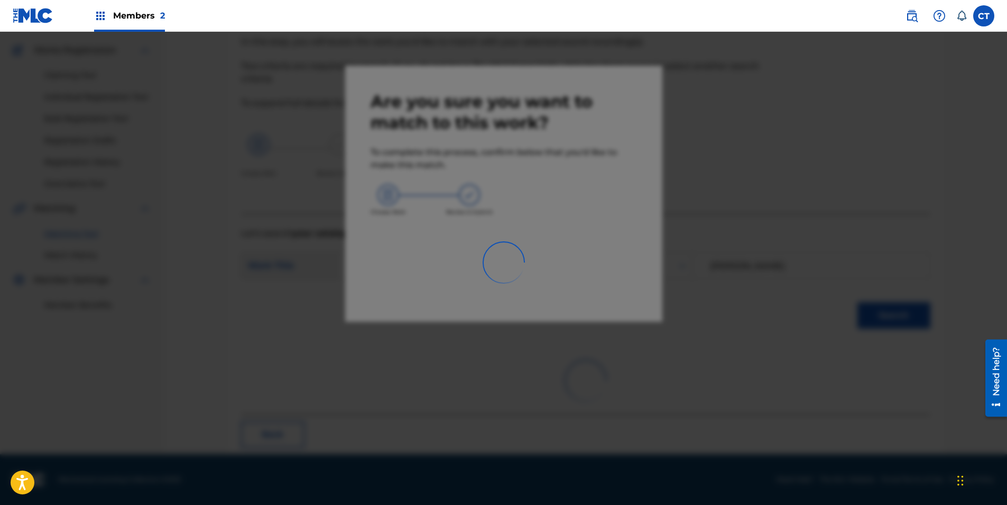
scroll to position [24, 0]
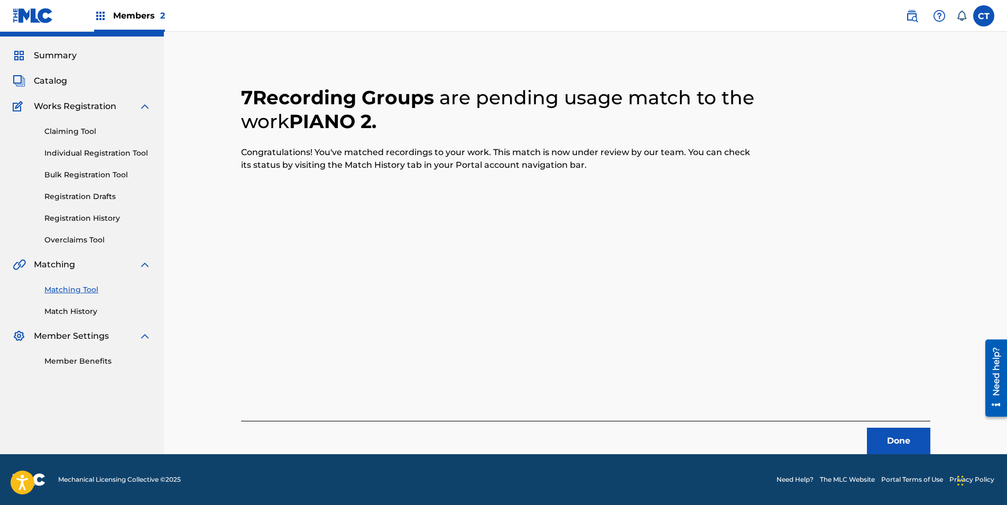
click at [907, 432] on button "Done" at bounding box center [898, 440] width 63 height 26
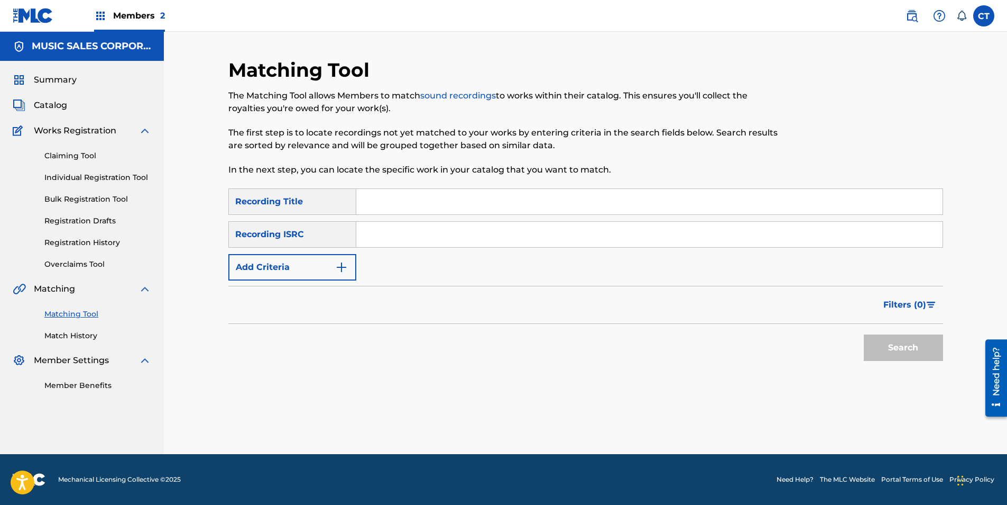
scroll to position [0, 0]
paste input "US4QP1474503"
type input "US4QP1474503"
click at [906, 337] on button "Search" at bounding box center [903, 347] width 79 height 26
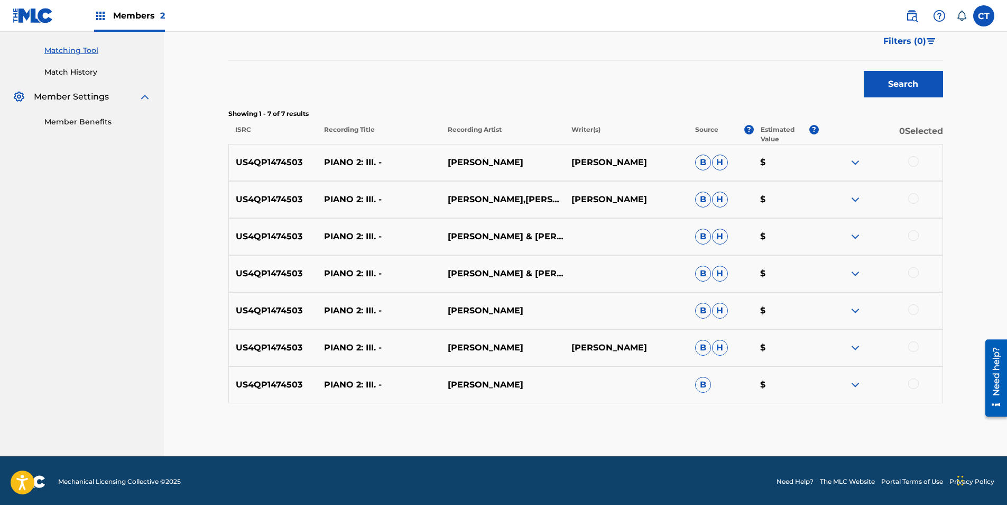
scroll to position [265, 0]
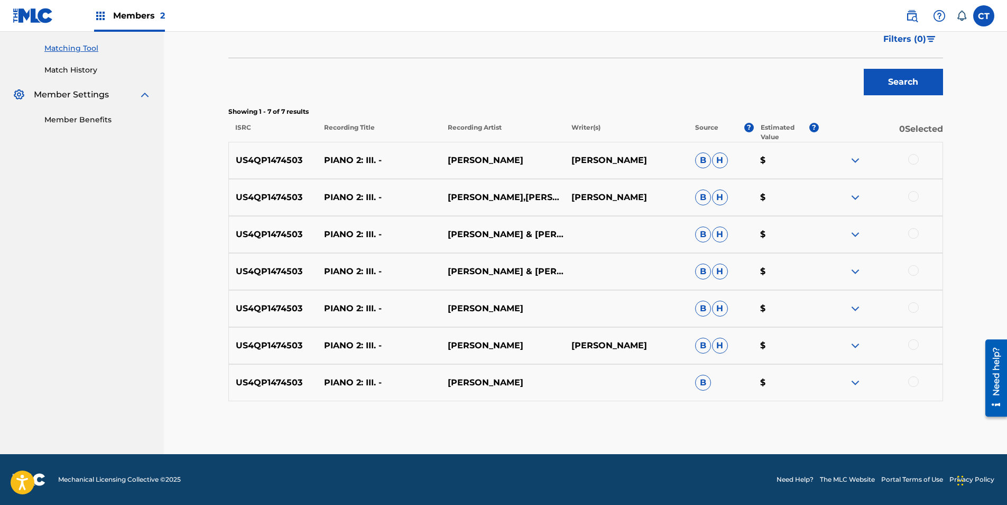
click at [915, 160] on div at bounding box center [914, 159] width 11 height 11
drag, startPoint x: 915, startPoint y: 185, endPoint x: 913, endPoint y: 191, distance: 7.2
click at [915, 186] on div "US4QP1474503 PIANO 2: III. - [PERSON_NAME],[PERSON_NAME] [PERSON_NAME] [PERSON_…" at bounding box center [585, 197] width 715 height 37
click at [913, 191] on div at bounding box center [914, 196] width 11 height 11
click at [917, 230] on div at bounding box center [914, 233] width 11 height 11
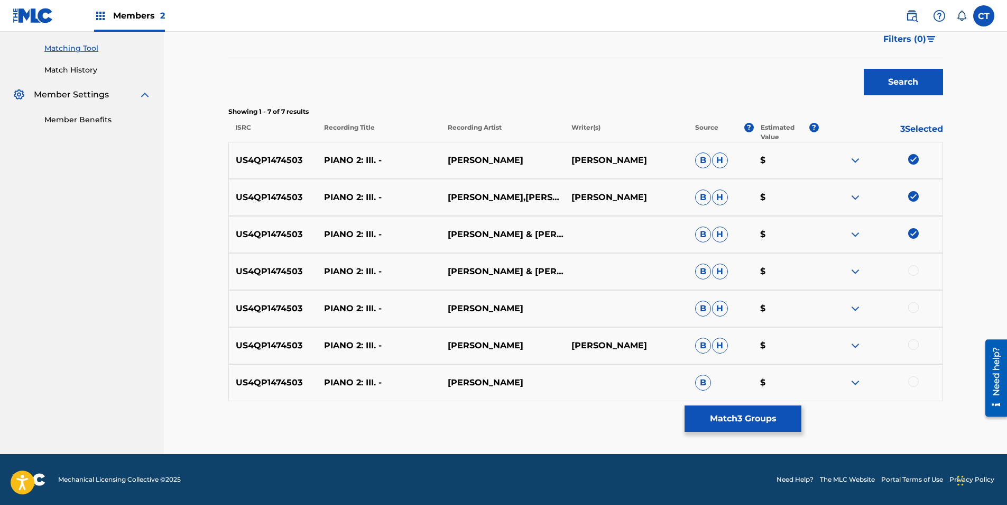
click at [913, 264] on div "US4QP1474503 PIANO 2: III. - [PERSON_NAME] & [PERSON_NAME] [PERSON_NAME] $" at bounding box center [585, 271] width 715 height 37
click at [912, 309] on div at bounding box center [914, 307] width 11 height 11
click at [913, 277] on div at bounding box center [881, 271] width 124 height 13
click at [913, 276] on div at bounding box center [881, 271] width 124 height 13
click at [913, 270] on div at bounding box center [914, 270] width 11 height 11
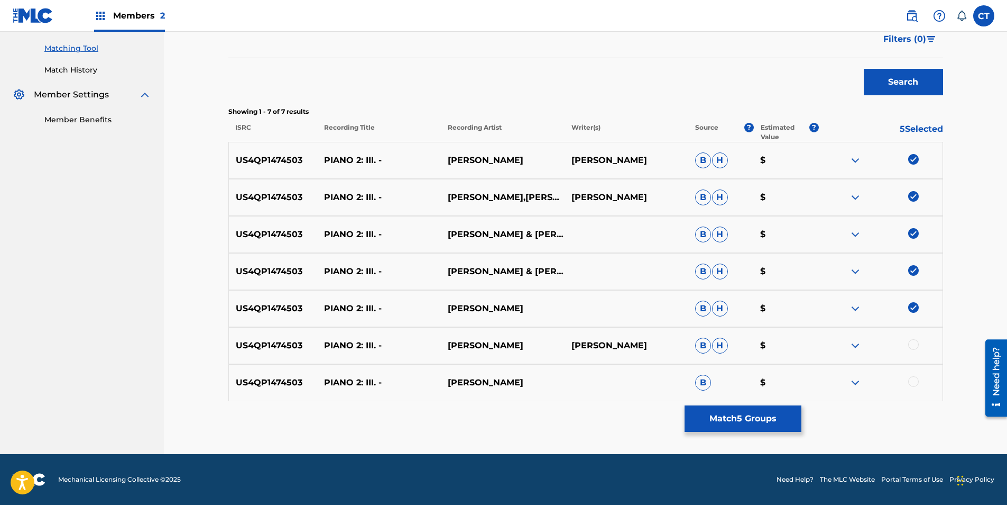
click at [916, 338] on div "US4QP1474503 PIANO 2: III. - [PERSON_NAME] [PERSON_NAME] [PERSON_NAME] $" at bounding box center [585, 345] width 715 height 37
click at [916, 340] on div at bounding box center [914, 344] width 11 height 11
click at [915, 379] on div at bounding box center [914, 381] width 11 height 11
click at [771, 419] on button "Match 7 Groups" at bounding box center [743, 418] width 117 height 26
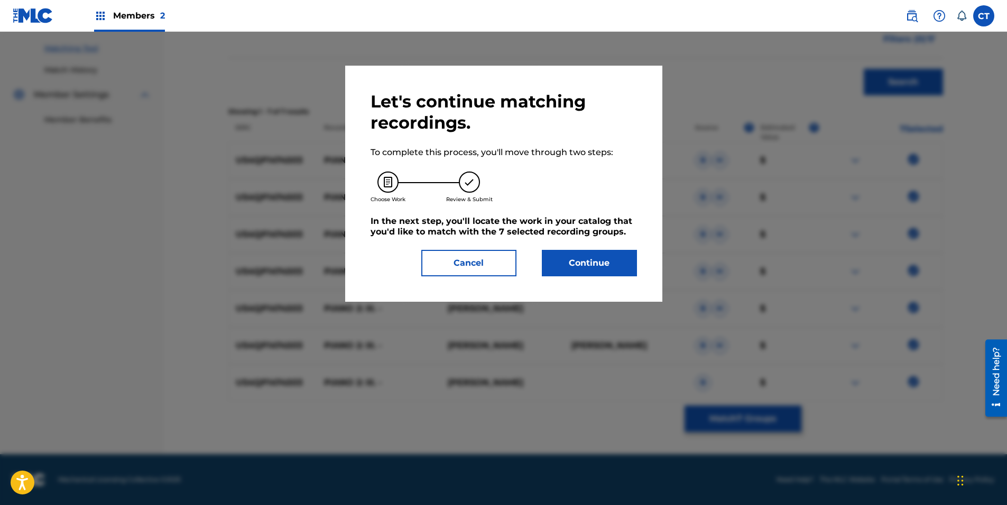
click at [577, 256] on button "Continue" at bounding box center [589, 263] width 95 height 26
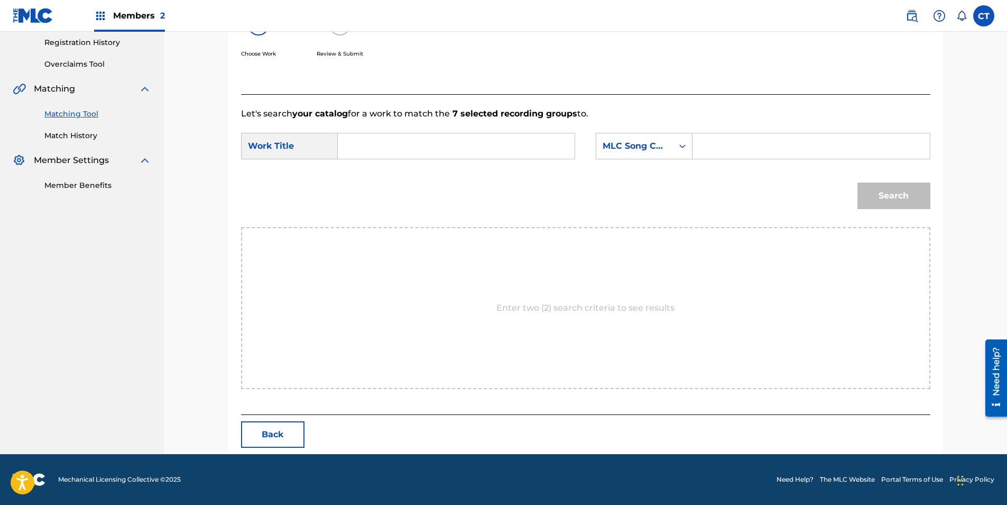
scroll to position [200, 0]
click at [404, 143] on input "Search Form" at bounding box center [456, 145] width 219 height 25
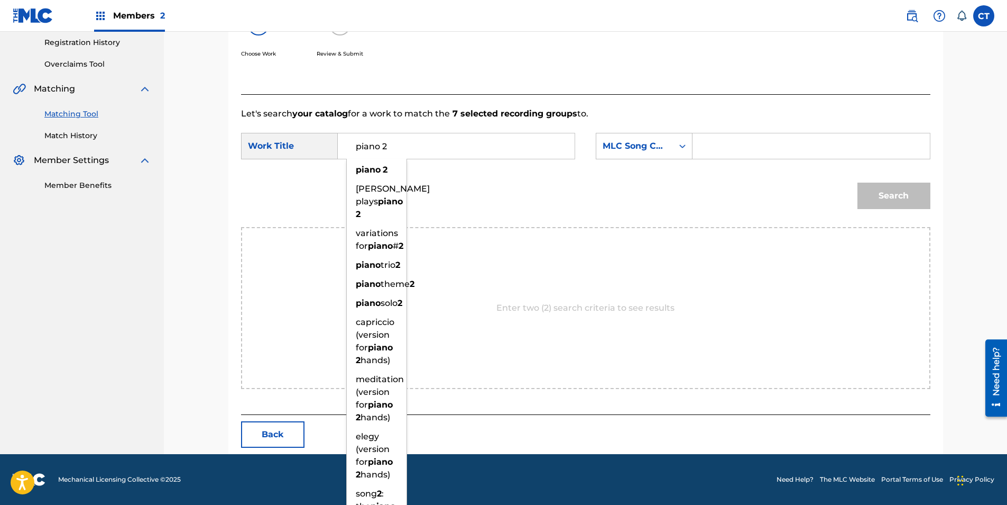
type input "piano 2"
click at [378, 171] on strong "piano" at bounding box center [368, 169] width 25 height 10
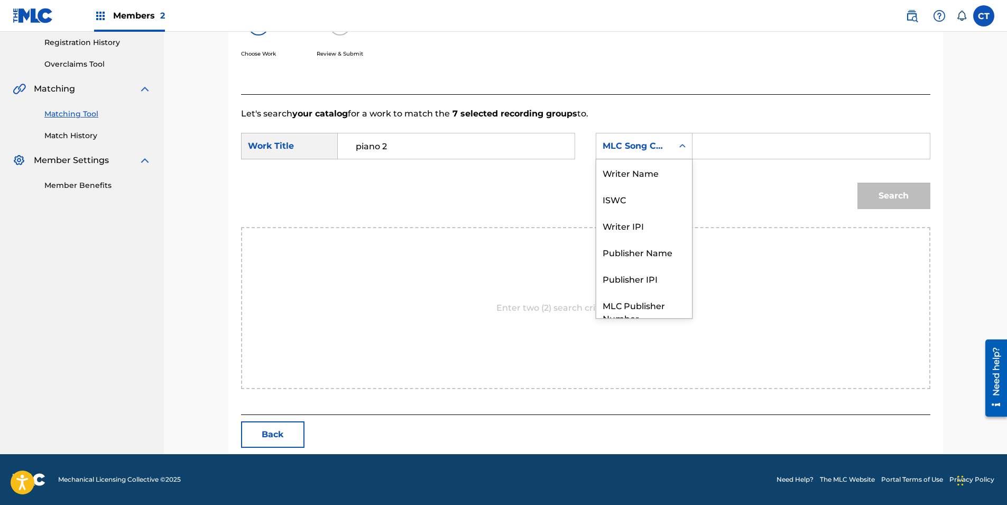
click at [685, 142] on icon "Search Form" at bounding box center [682, 146] width 11 height 11
click at [620, 155] on div "MLC Song Code" at bounding box center [635, 146] width 77 height 20
click at [724, 143] on input "Search Form" at bounding box center [811, 145] width 219 height 25
click at [630, 158] on div "MLC Song Code" at bounding box center [644, 146] width 97 height 26
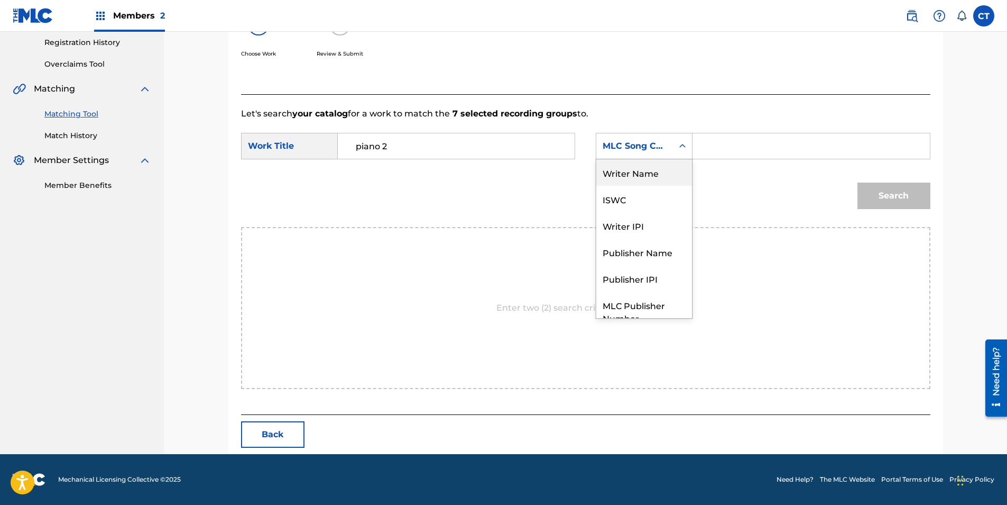
click at [645, 176] on div "Writer Name" at bounding box center [645, 172] width 96 height 26
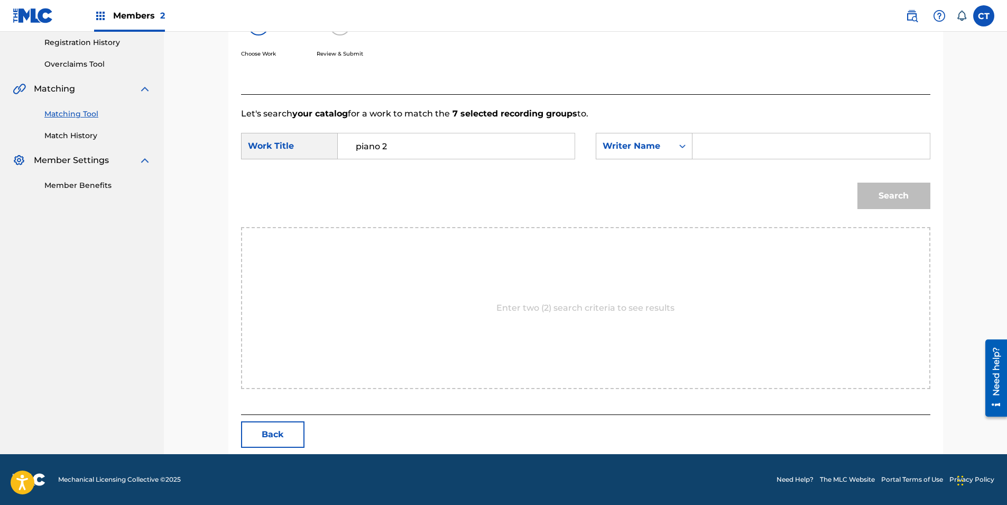
click at [721, 159] on div "Search Form" at bounding box center [811, 146] width 237 height 26
click at [721, 148] on input "Search Form" at bounding box center [811, 145] width 219 height 25
type input "[PERSON_NAME]"
click at [858, 182] on button "Search" at bounding box center [894, 195] width 73 height 26
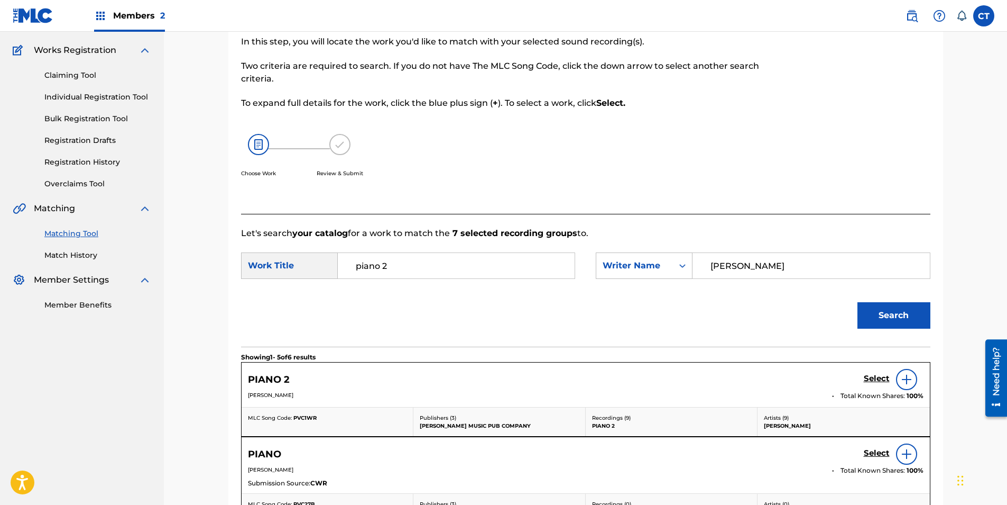
scroll to position [200, 0]
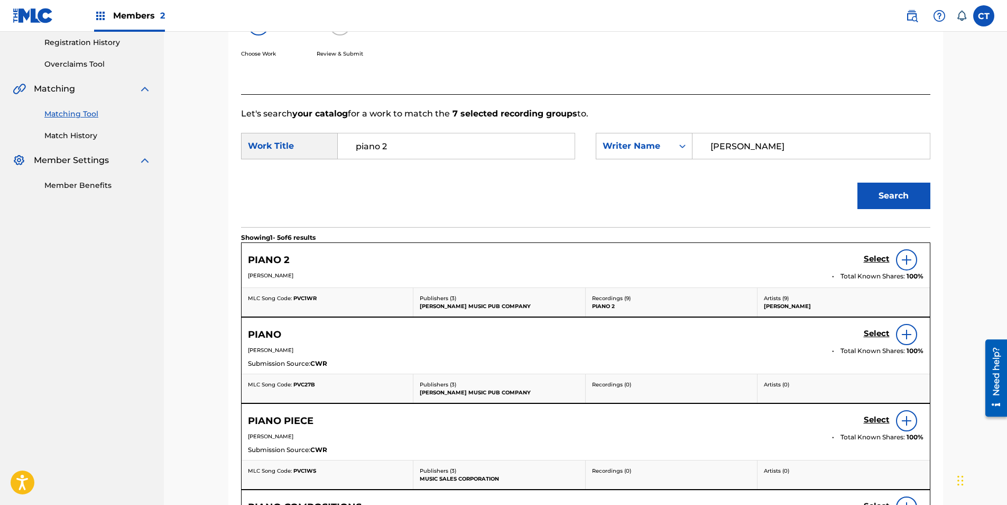
click at [873, 258] on h5 "Select" at bounding box center [877, 259] width 26 height 10
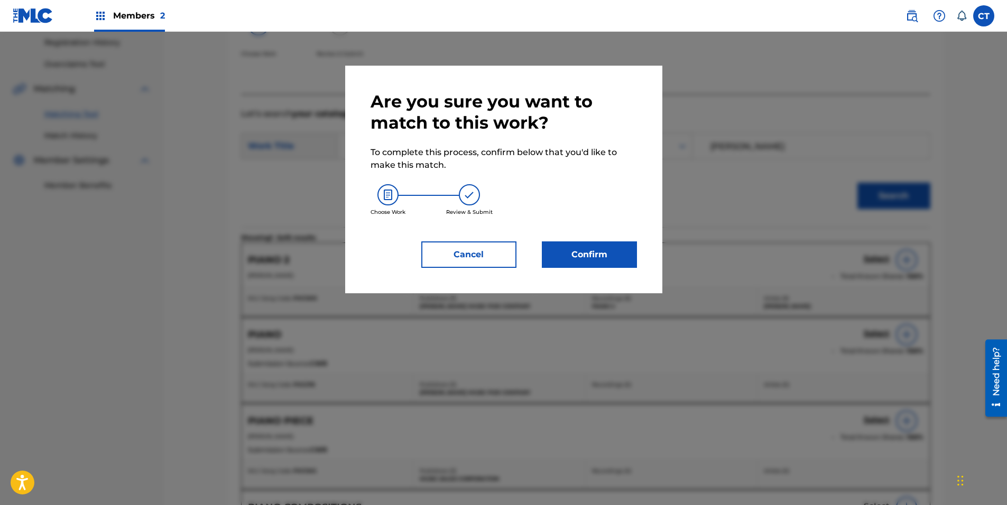
click at [589, 250] on button "Confirm" at bounding box center [589, 254] width 95 height 26
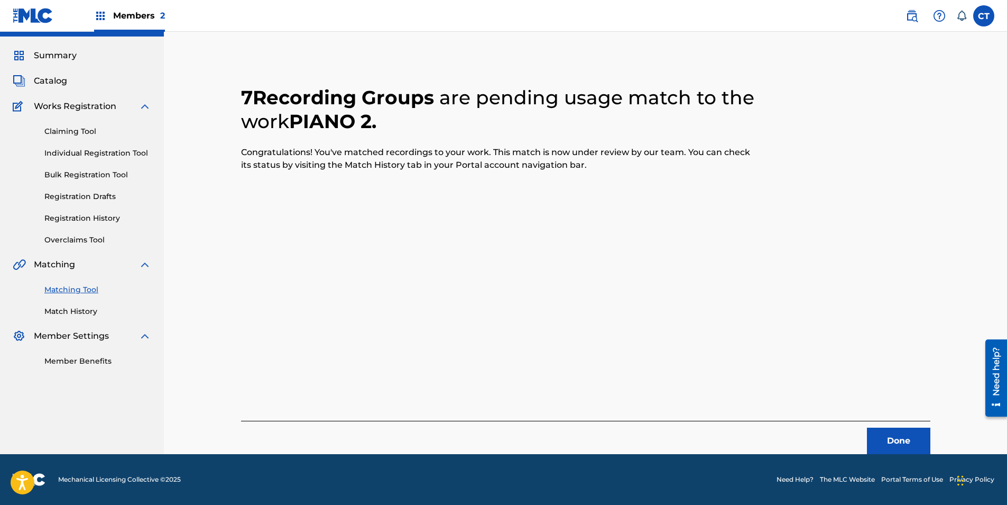
scroll to position [24, 0]
click at [909, 436] on button "Done" at bounding box center [898, 440] width 63 height 26
